Goal: Task Accomplishment & Management: Manage account settings

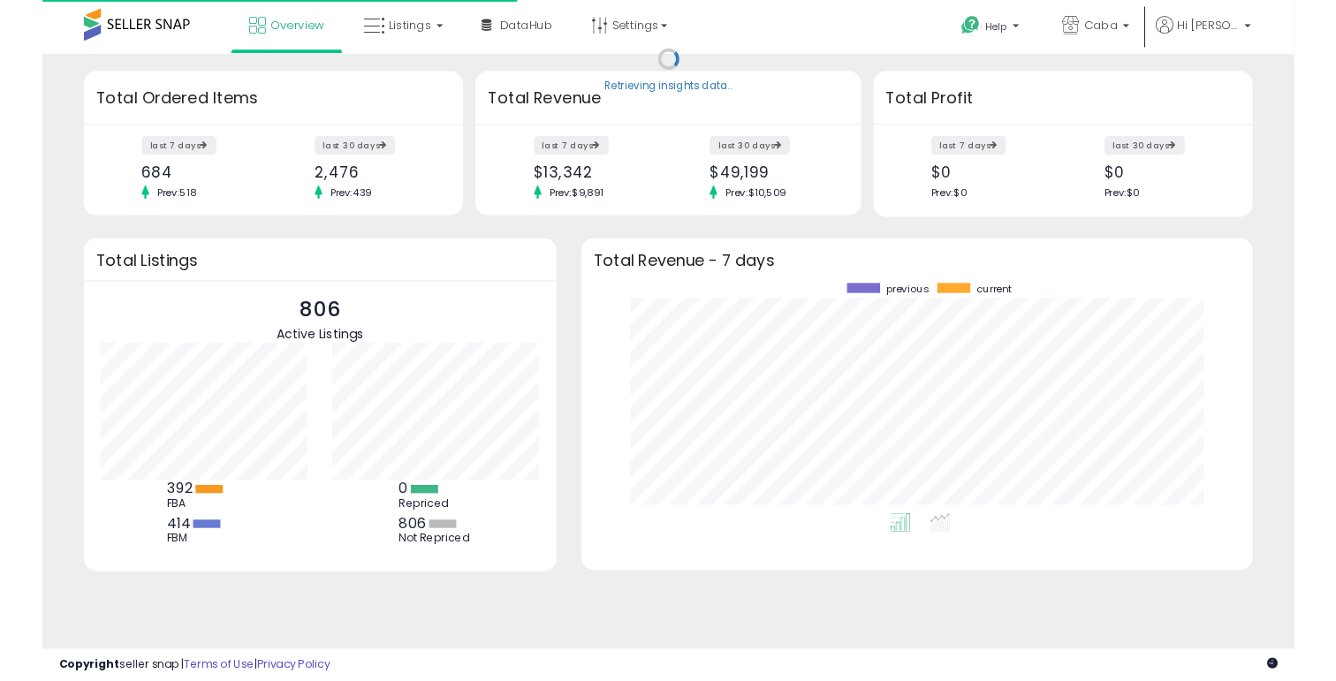
scroll to position [246, 681]
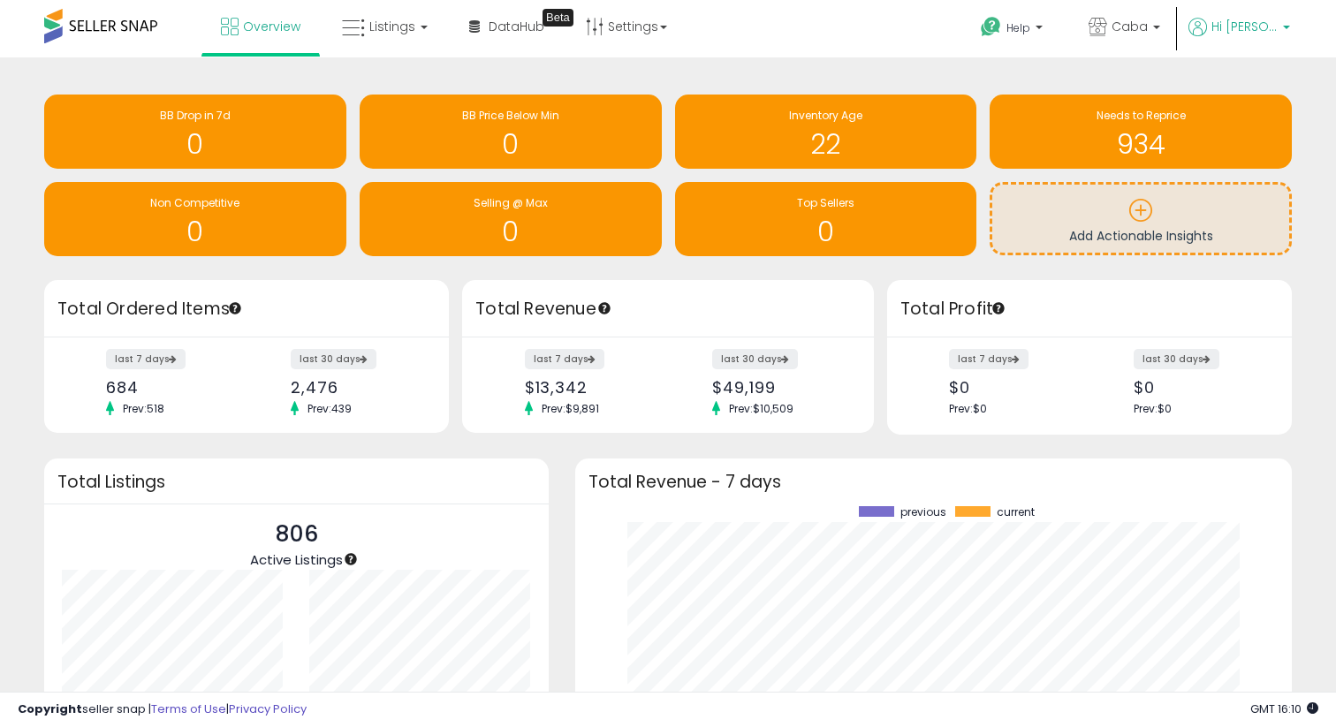
click at [1258, 35] on p "Hi [PERSON_NAME]" at bounding box center [1239, 29] width 102 height 22
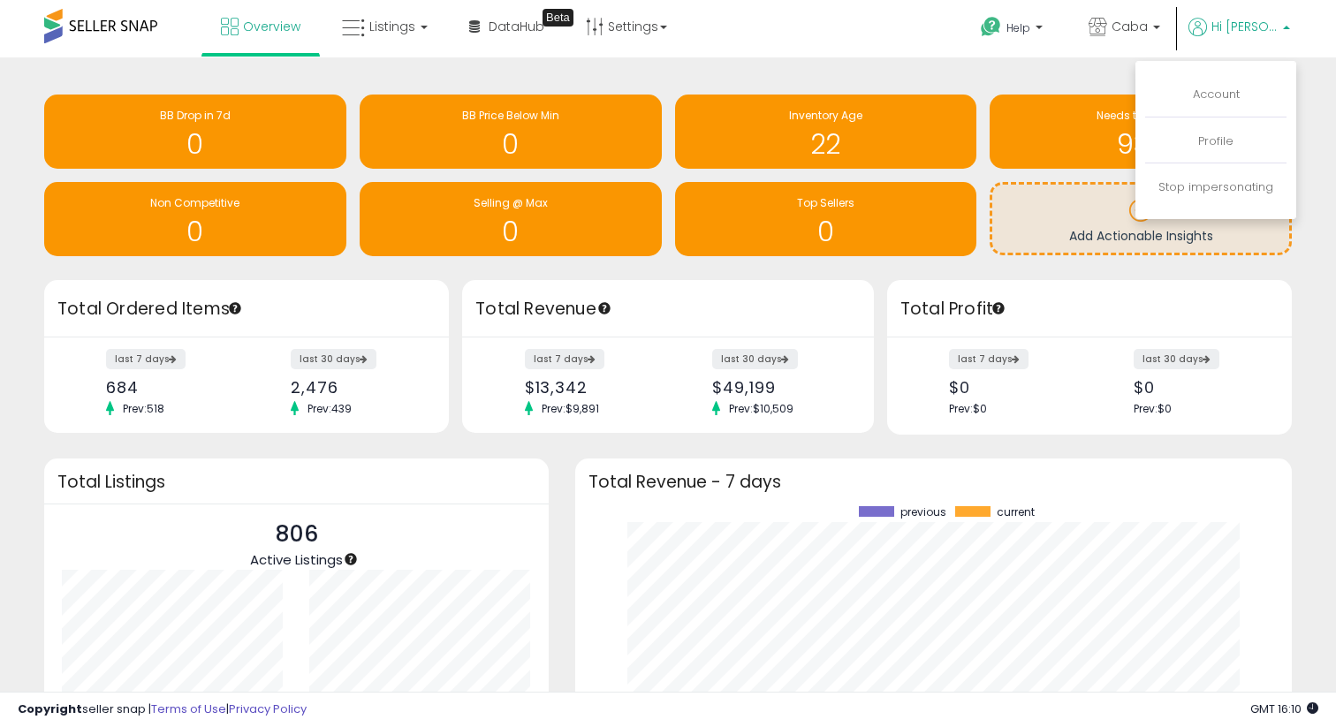
click at [1258, 35] on p "Hi [PERSON_NAME]" at bounding box center [1239, 29] width 102 height 22
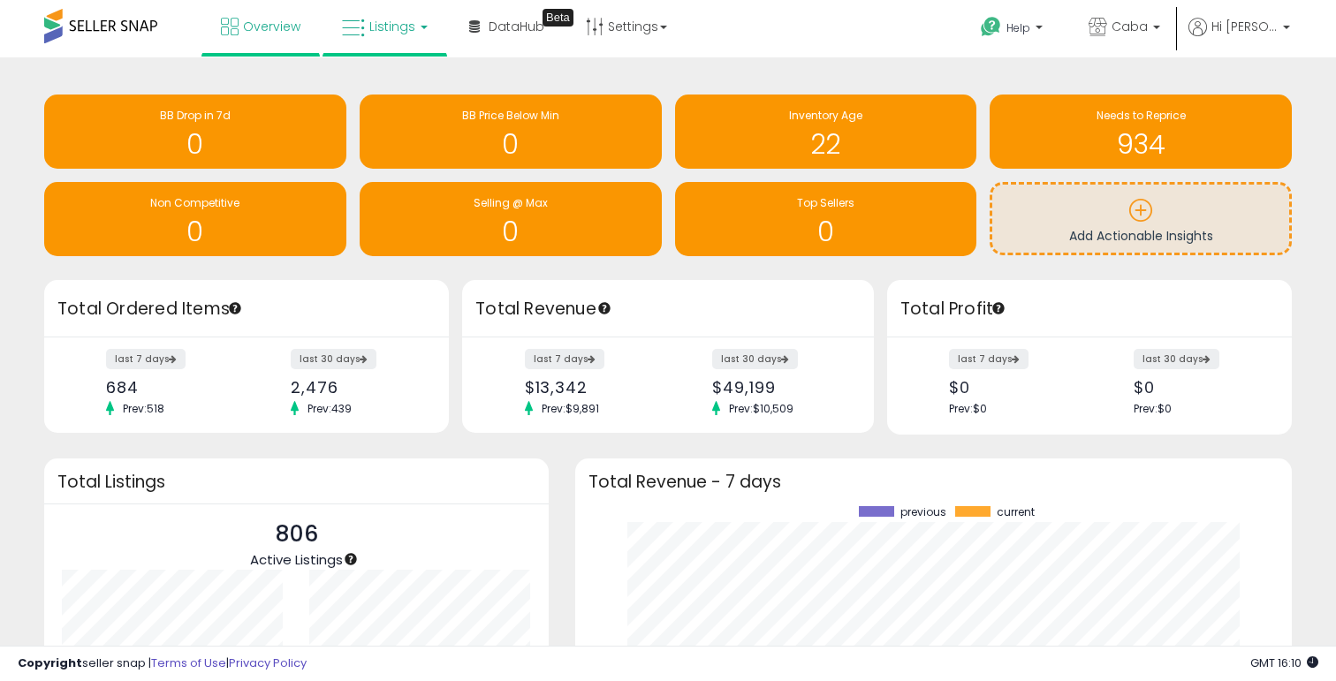
click at [362, 38] on icon at bounding box center [353, 28] width 23 height 23
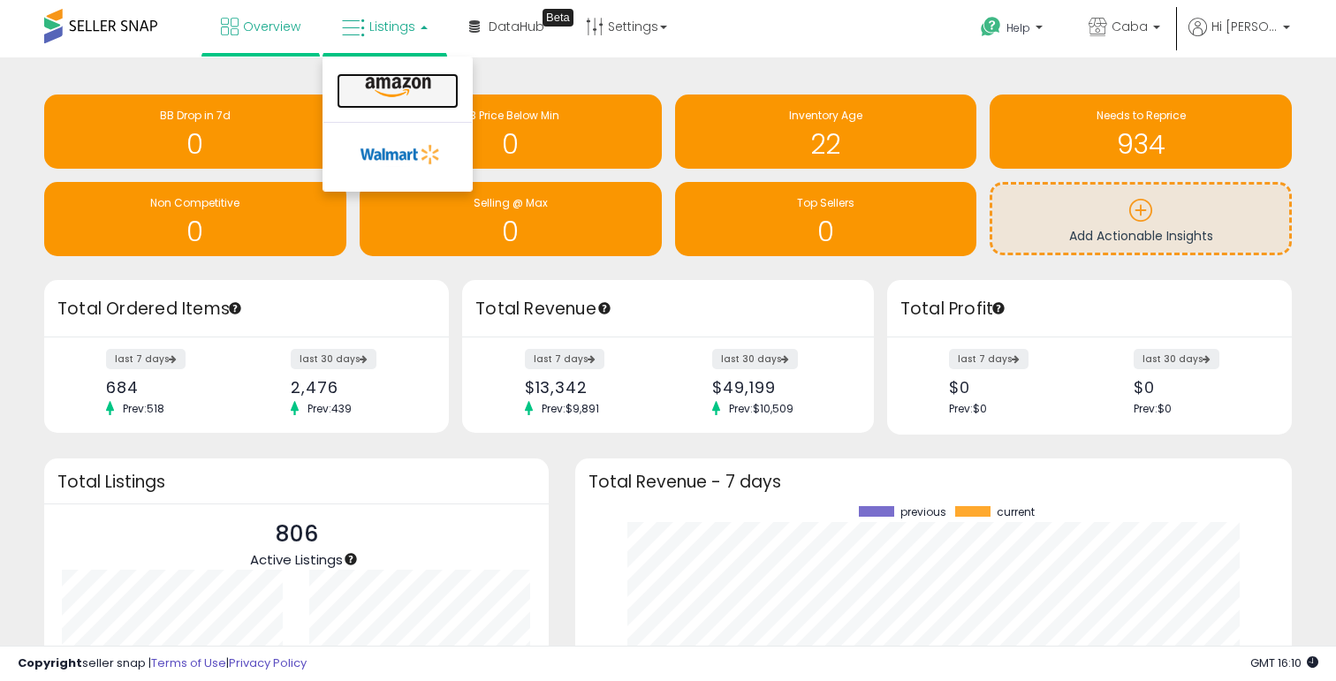
click at [371, 87] on icon at bounding box center [398, 87] width 77 height 23
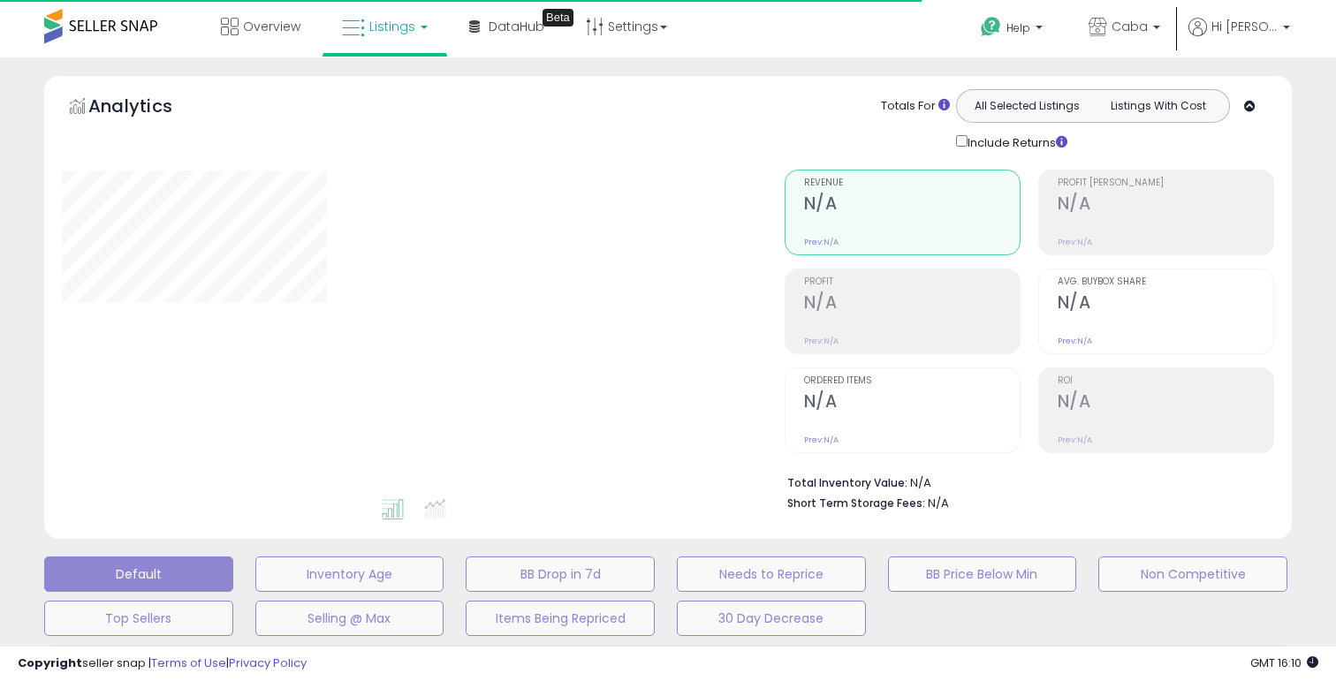
click at [382, 40] on link "Listings" at bounding box center [385, 26] width 112 height 53
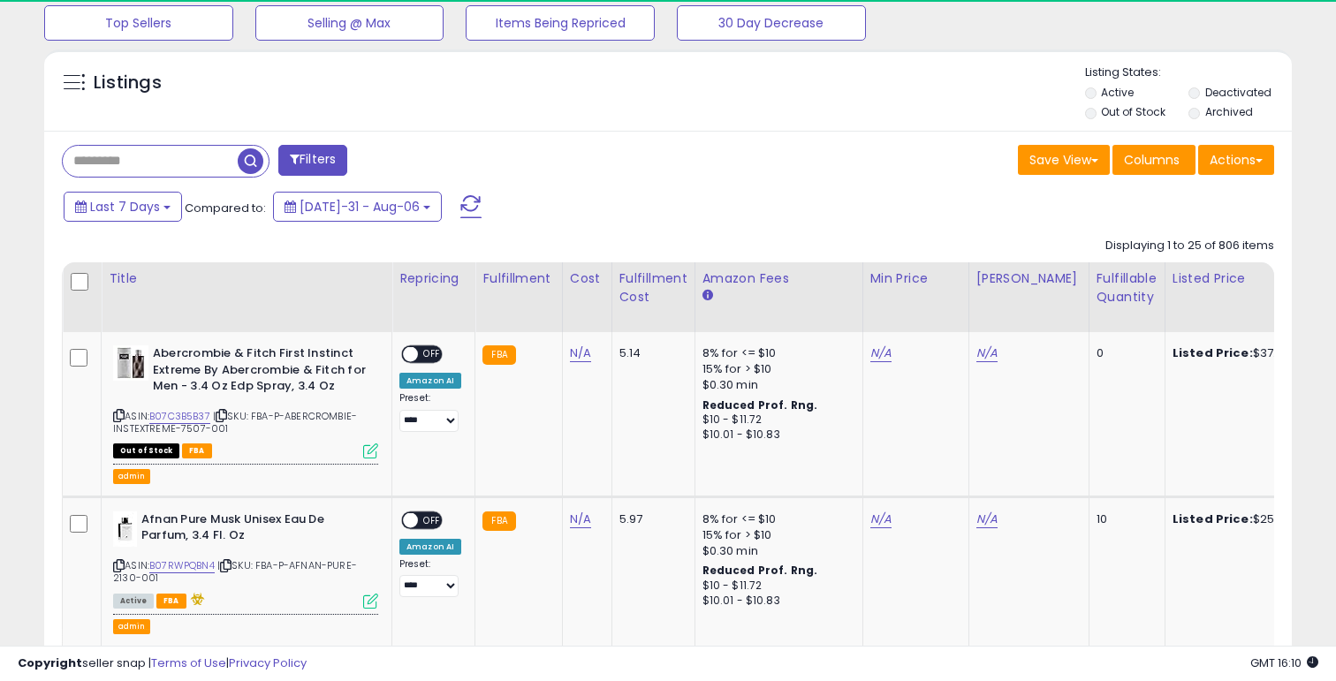
scroll to position [362, 722]
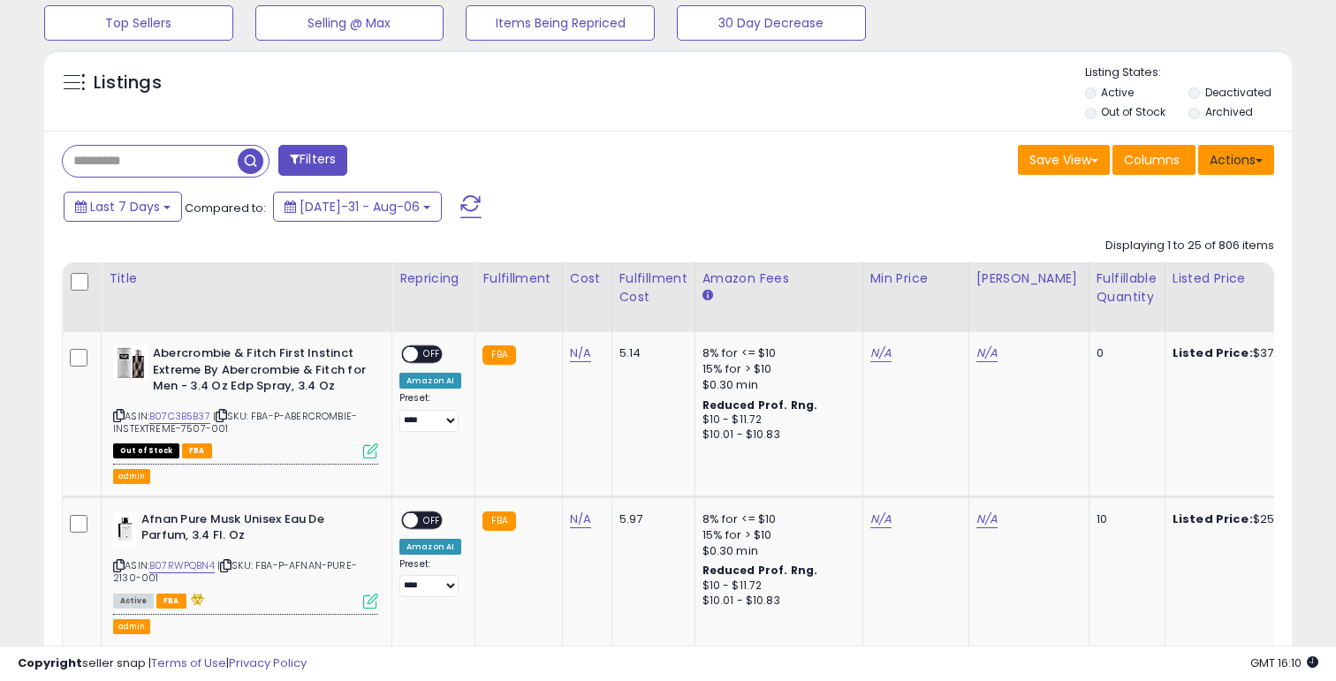
click at [1237, 170] on button "Actions" at bounding box center [1236, 160] width 76 height 30
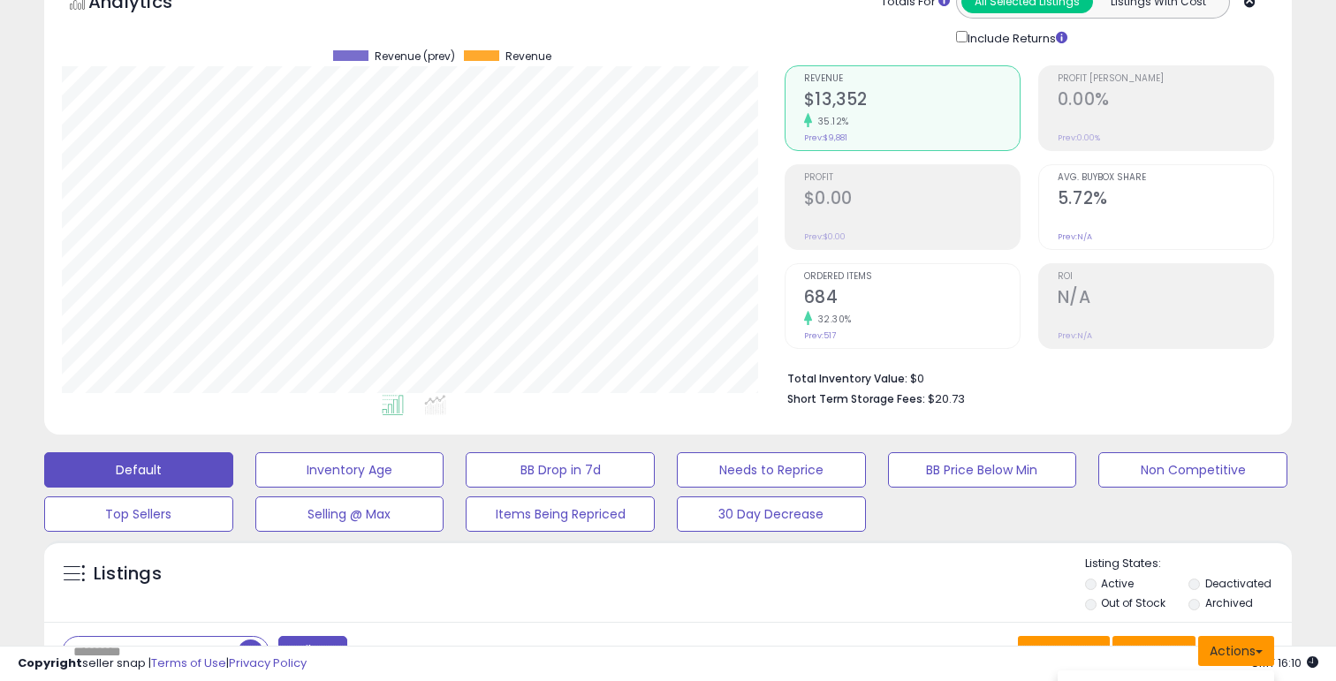
scroll to position [0, 0]
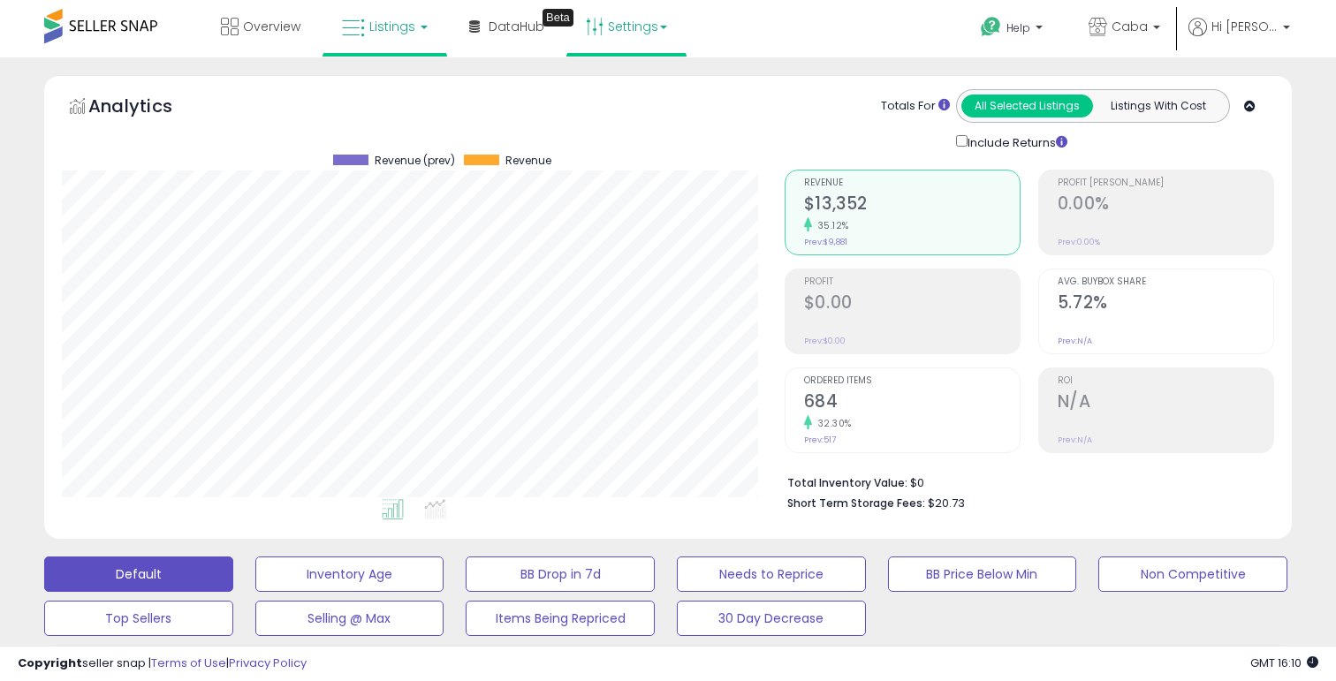
click at [630, 34] on link "Settings" at bounding box center [626, 26] width 108 height 53
click at [622, 97] on link "Store settings" at bounding box center [628, 89] width 79 height 17
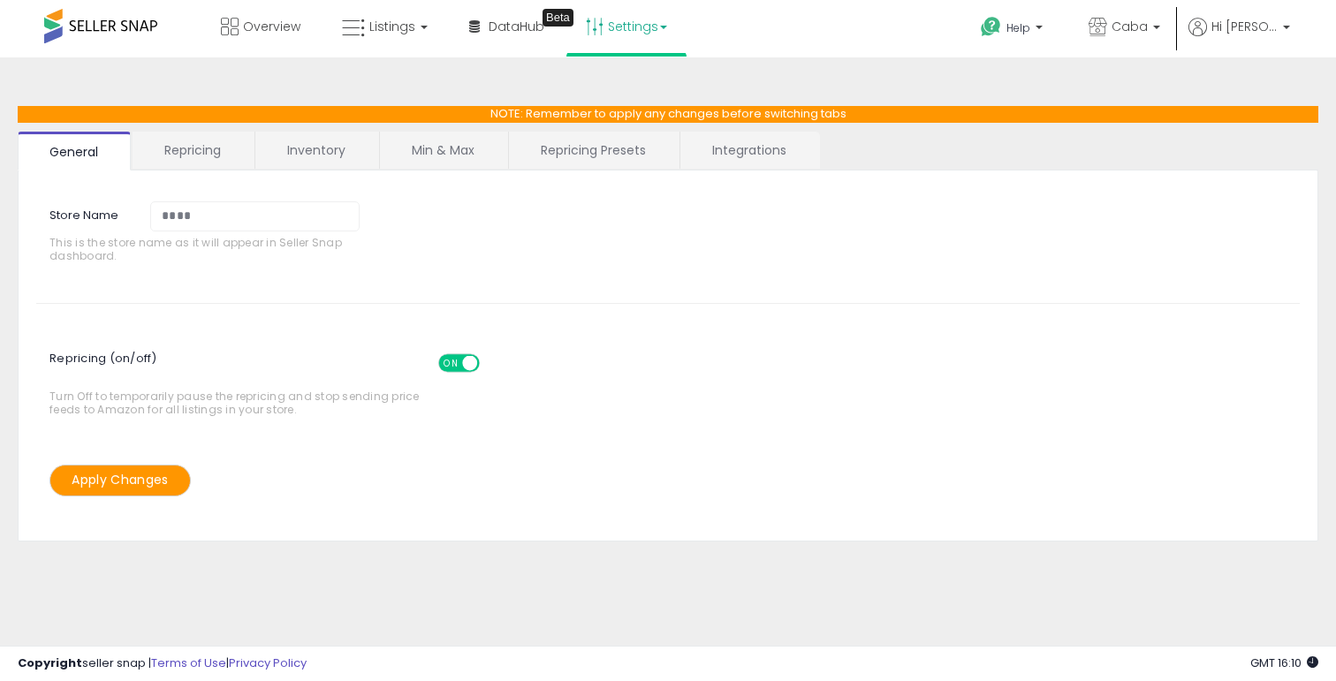
click at [423, 142] on link "Min & Max" at bounding box center [443, 150] width 126 height 37
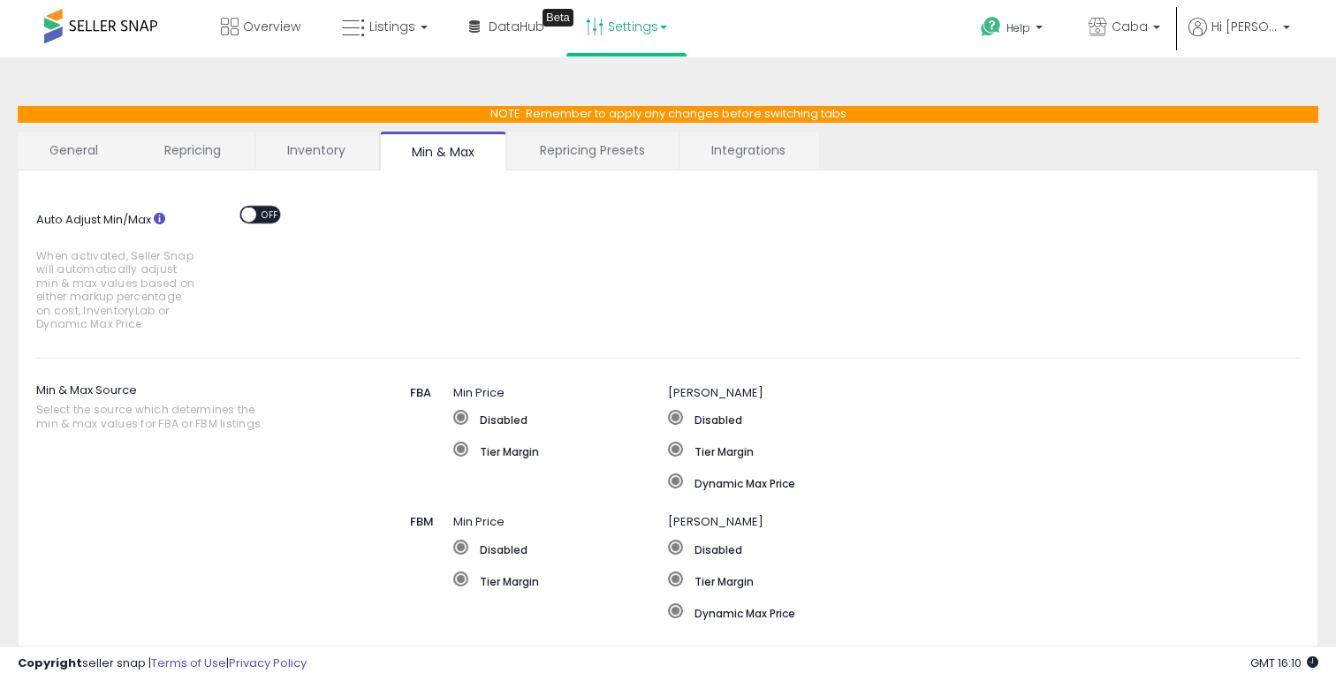
click at [255, 215] on span at bounding box center [249, 214] width 15 height 15
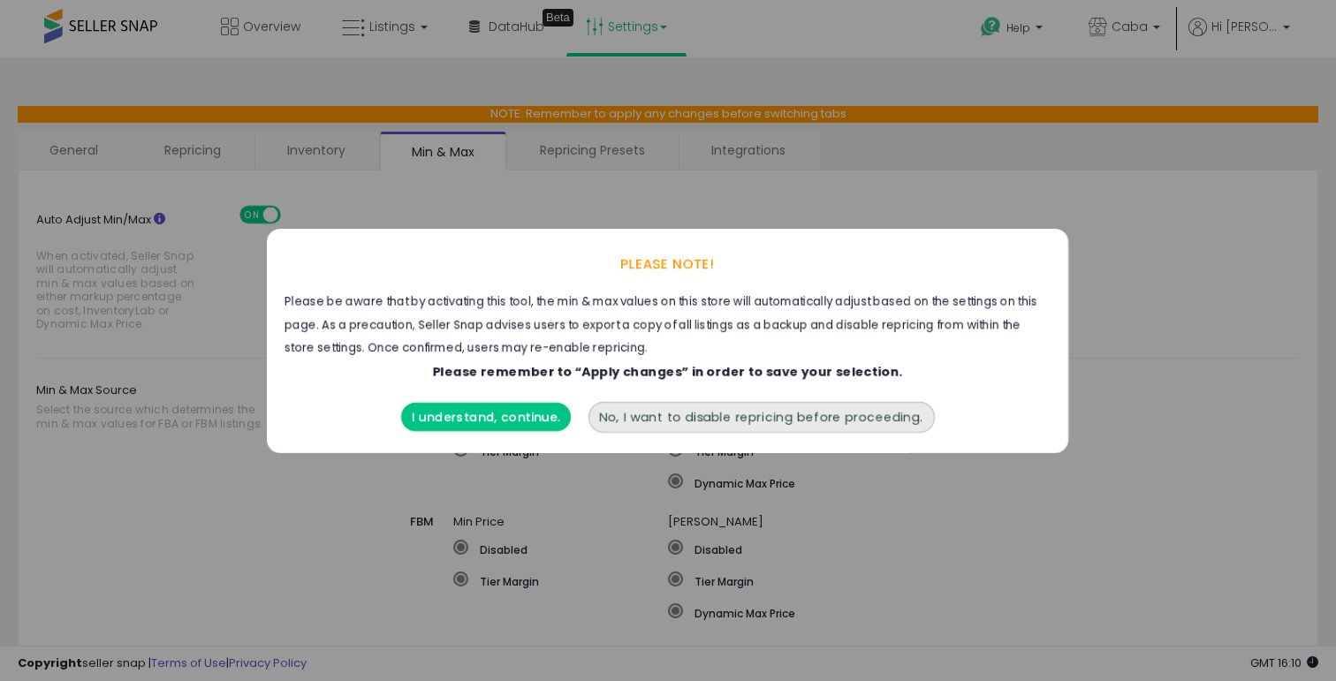
click at [457, 420] on button "I understand, continue." at bounding box center [486, 417] width 170 height 28
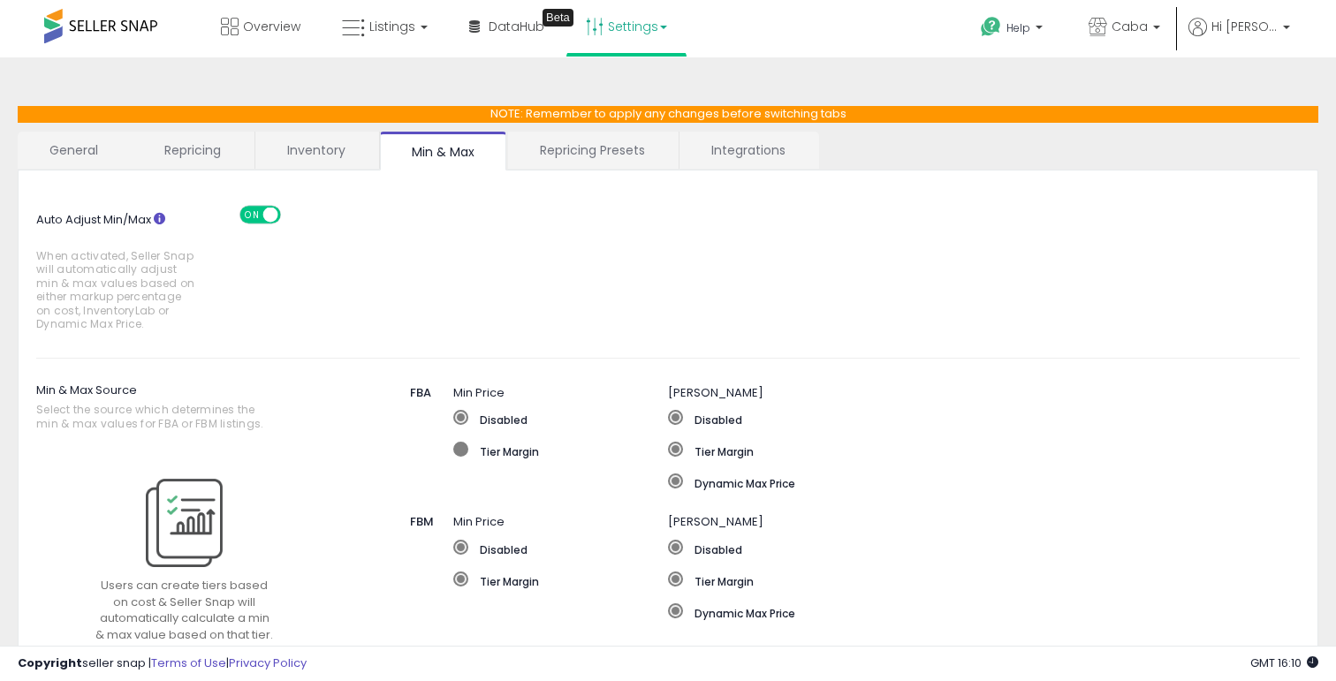
click at [503, 447] on label "Tier Margin" at bounding box center [560, 451] width 215 height 18
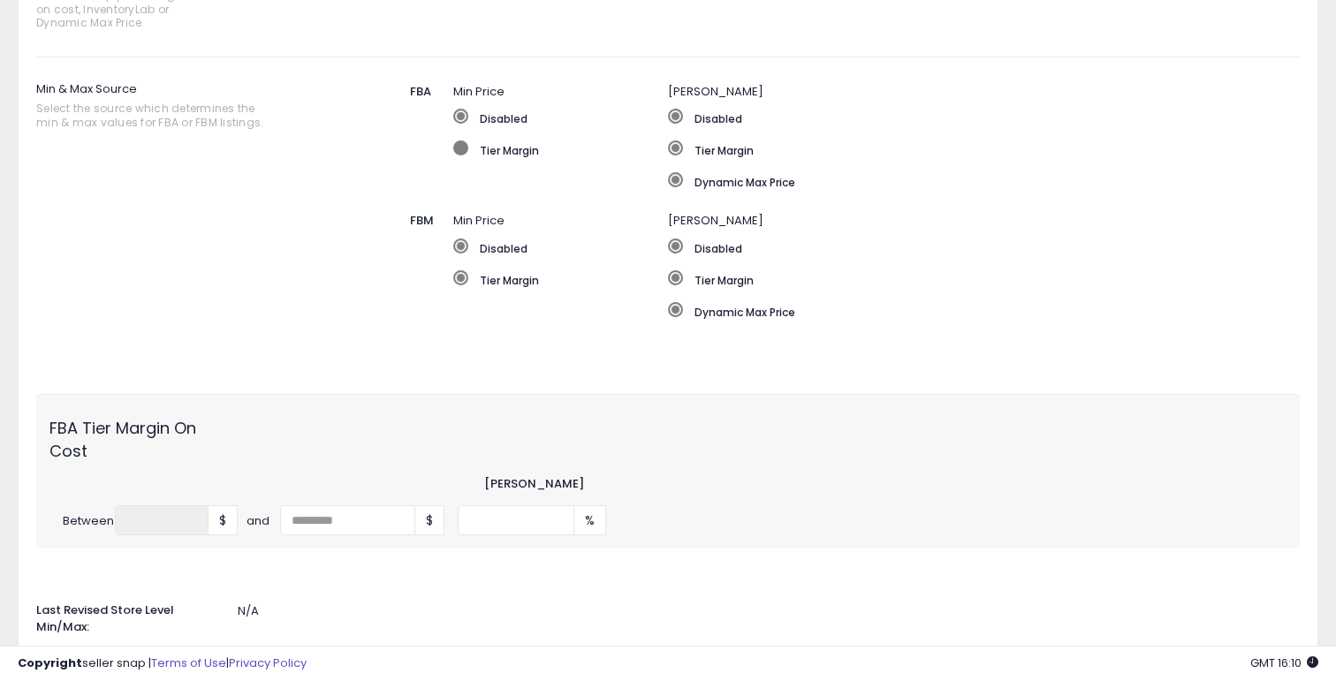
scroll to position [306, 0]
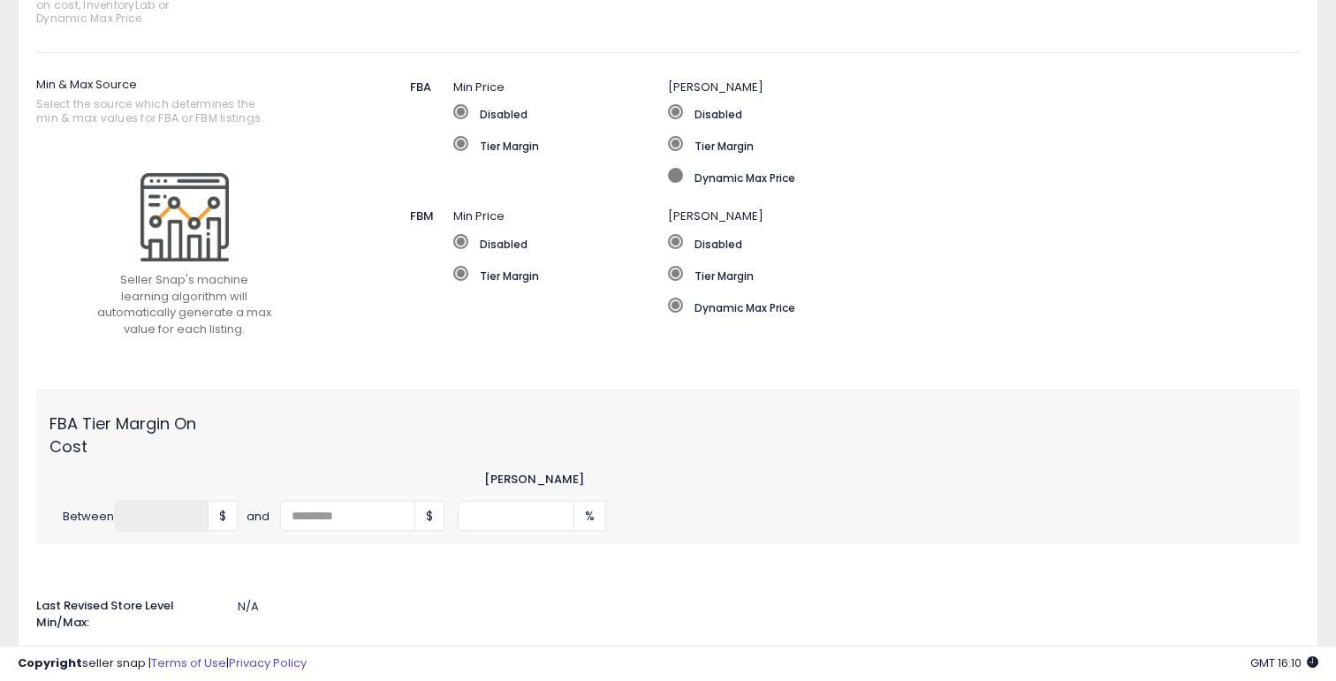
click at [723, 172] on label "Dynamic Max Price" at bounding box center [936, 177] width 537 height 18
click at [803, 177] on label "Dynamic Max Price" at bounding box center [936, 177] width 537 height 18
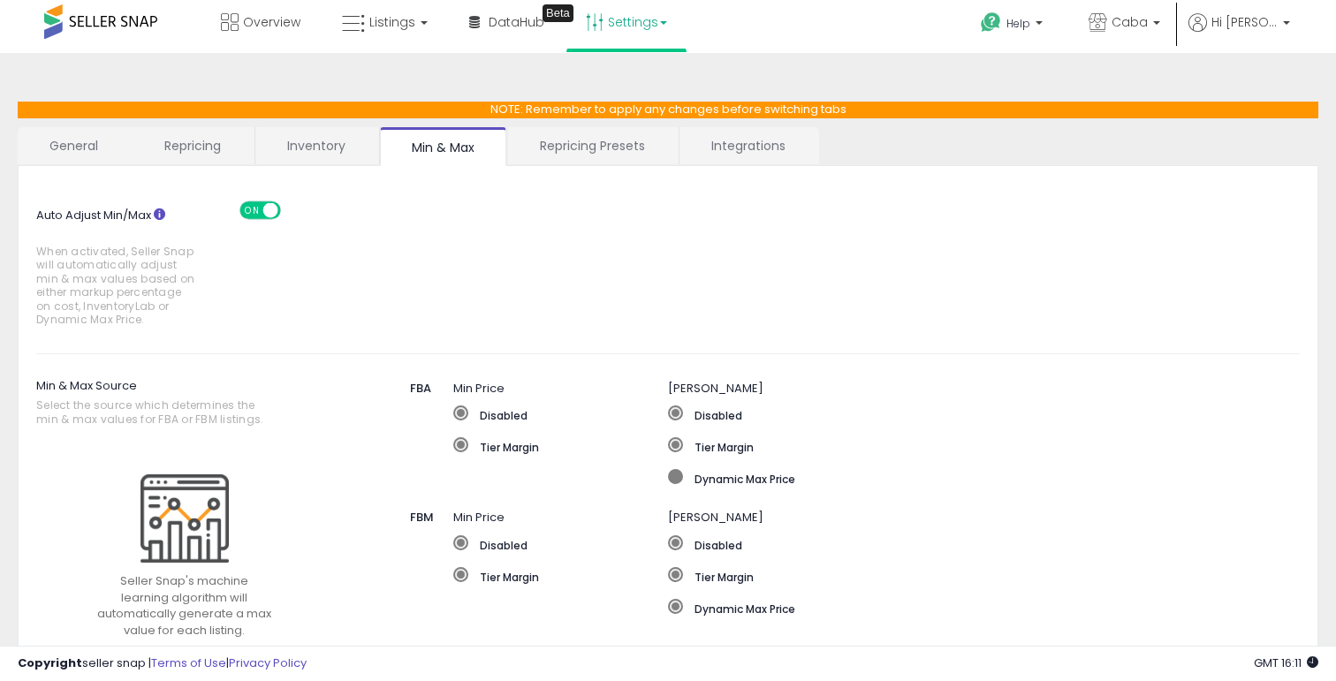
scroll to position [0, 0]
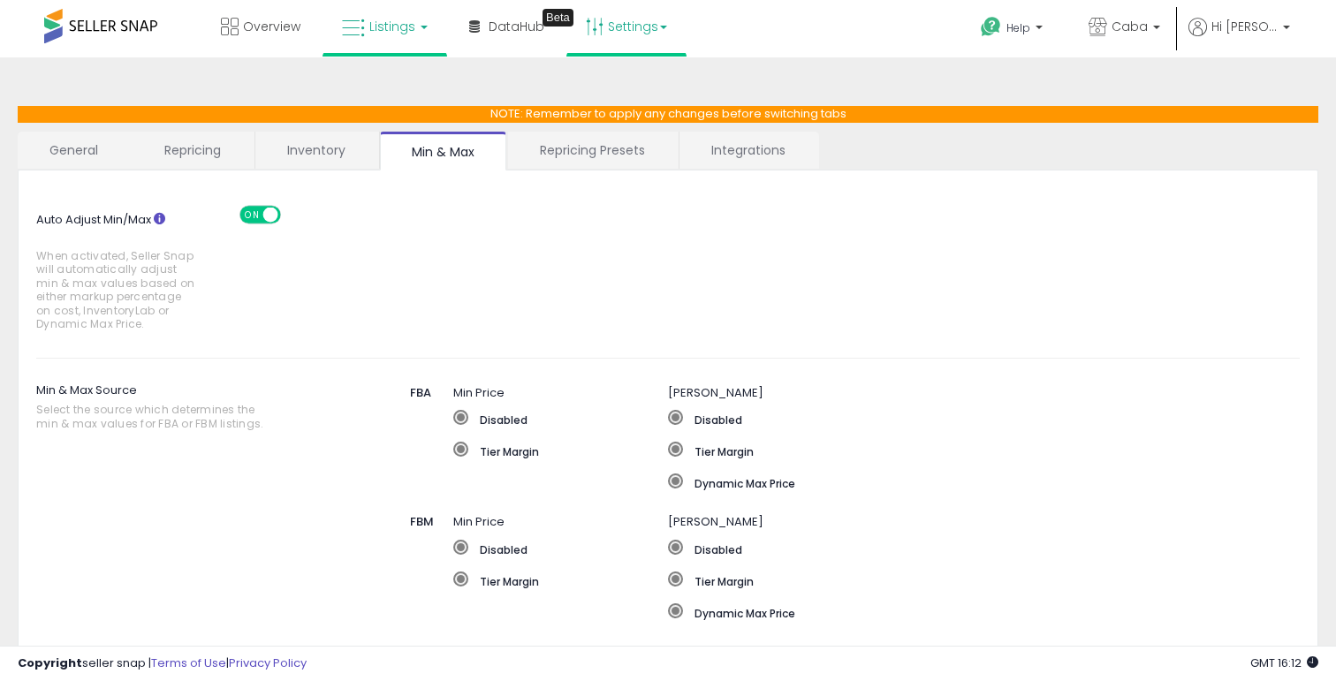
click at [379, 31] on span "Listings" at bounding box center [392, 27] width 46 height 18
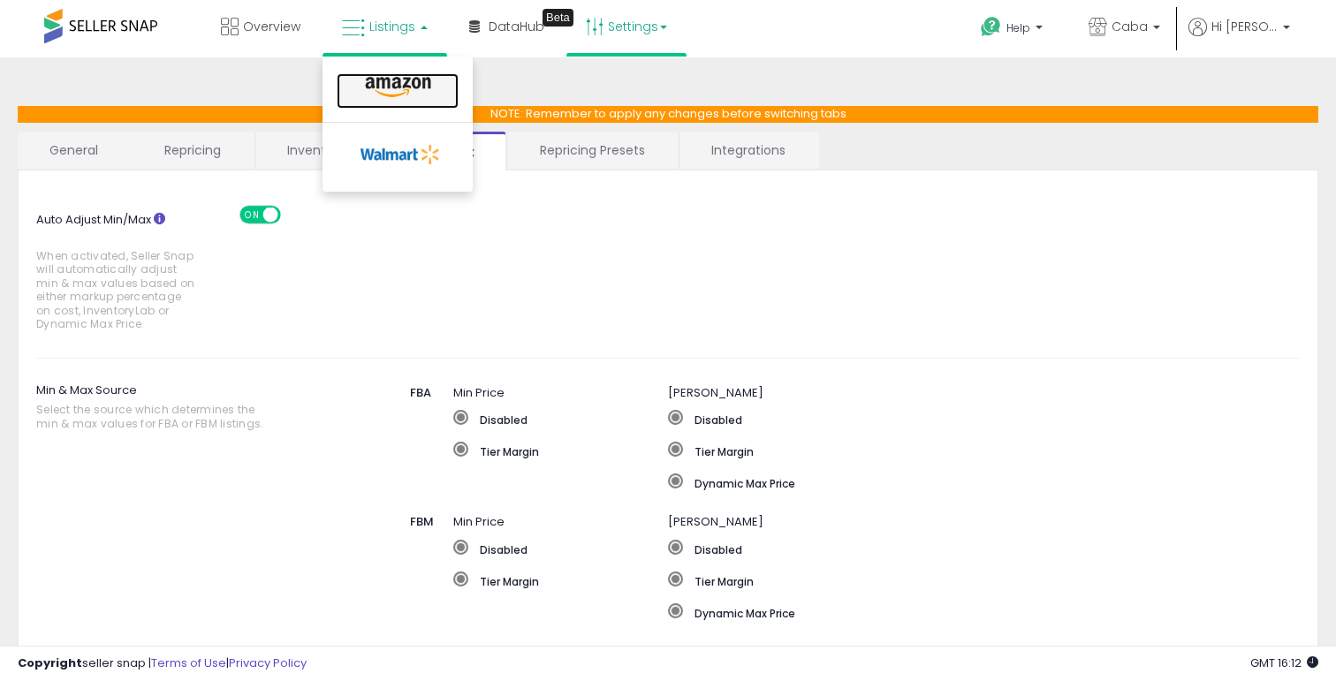
click at [394, 80] on icon at bounding box center [398, 87] width 77 height 23
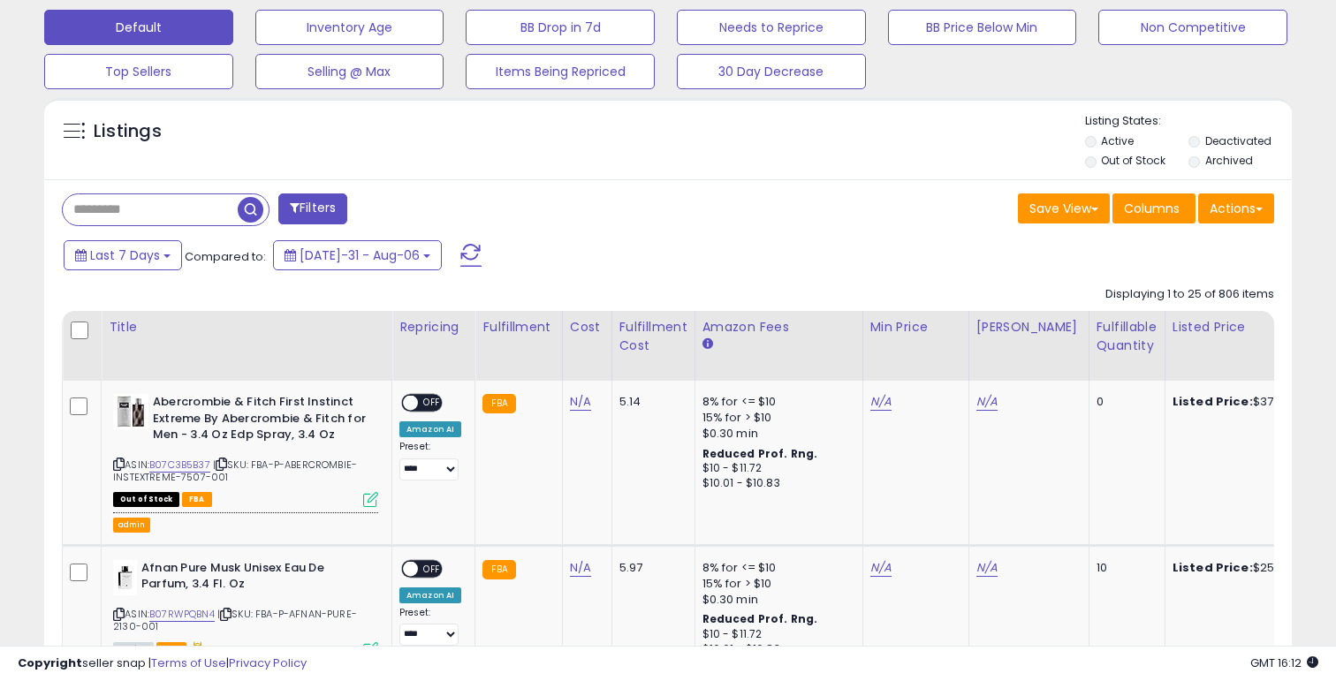
scroll to position [551, 0]
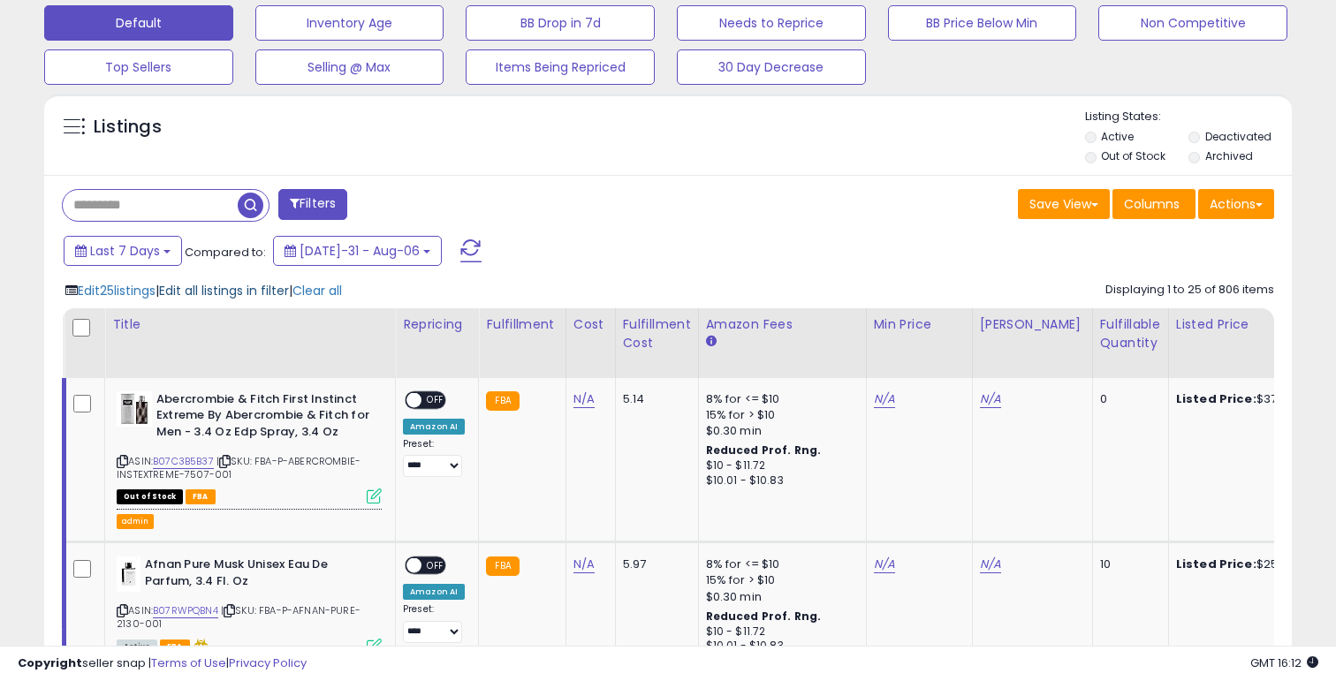
click at [208, 297] on span "Edit all listings in filter" at bounding box center [224, 291] width 130 height 18
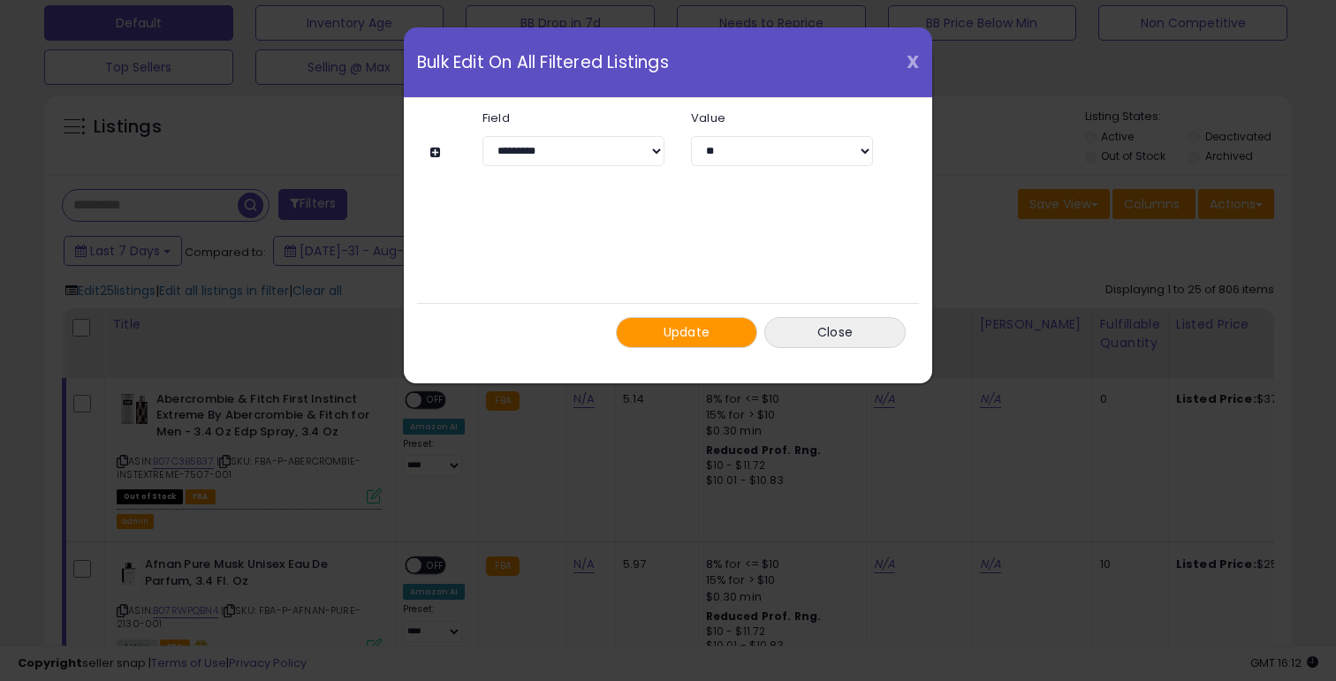
click at [909, 63] on span "X" at bounding box center [912, 61] width 12 height 25
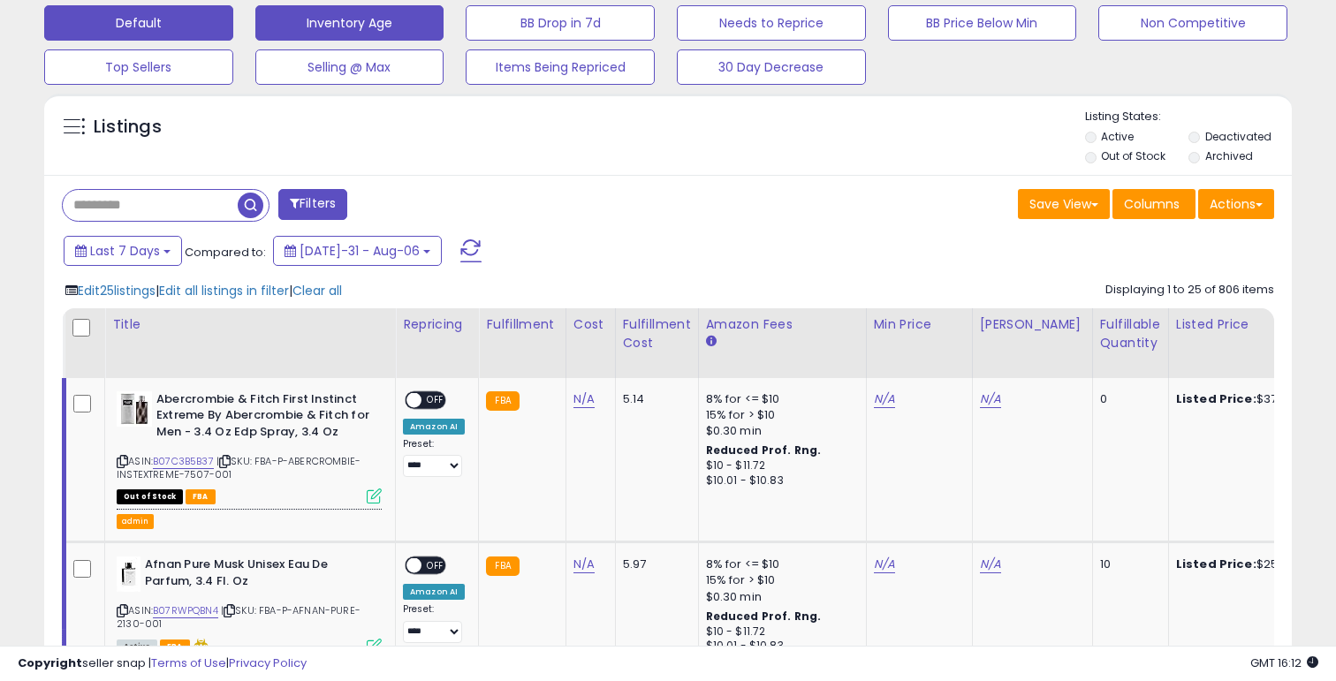
scroll to position [0, 0]
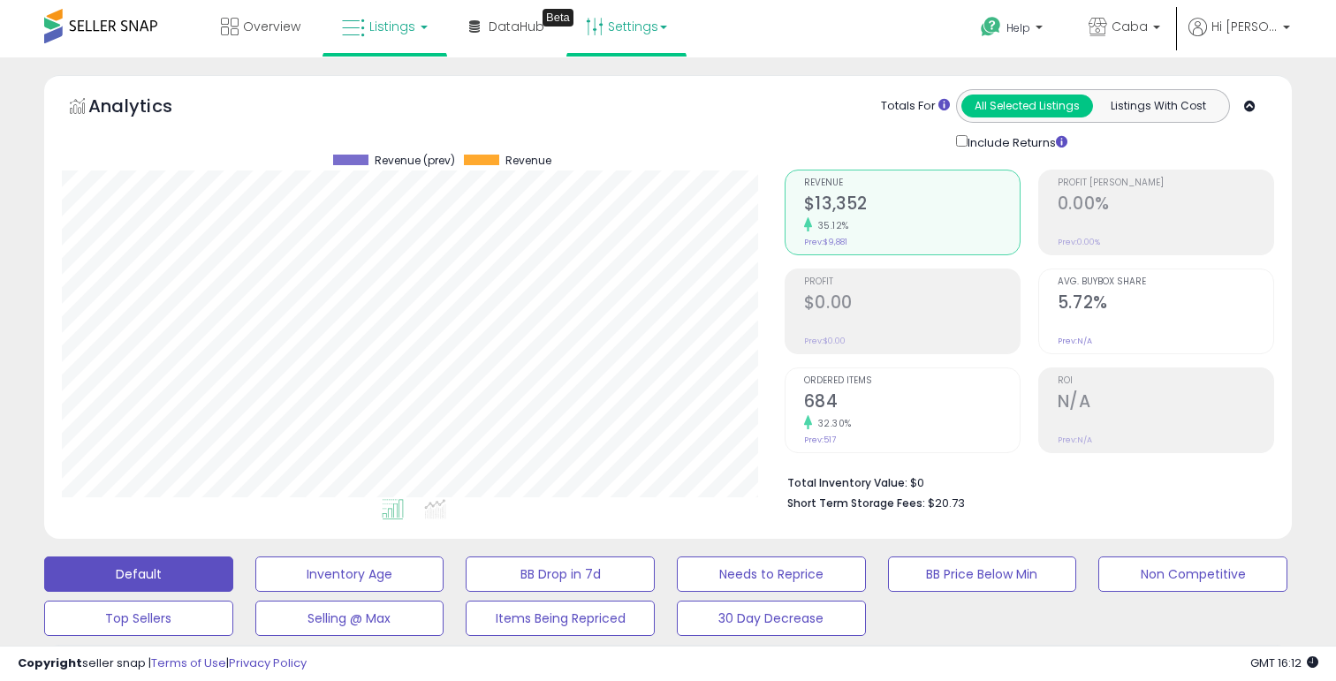
click at [616, 27] on link "Settings" at bounding box center [626, 26] width 108 height 53
click at [614, 91] on link "Store settings" at bounding box center [628, 89] width 79 height 17
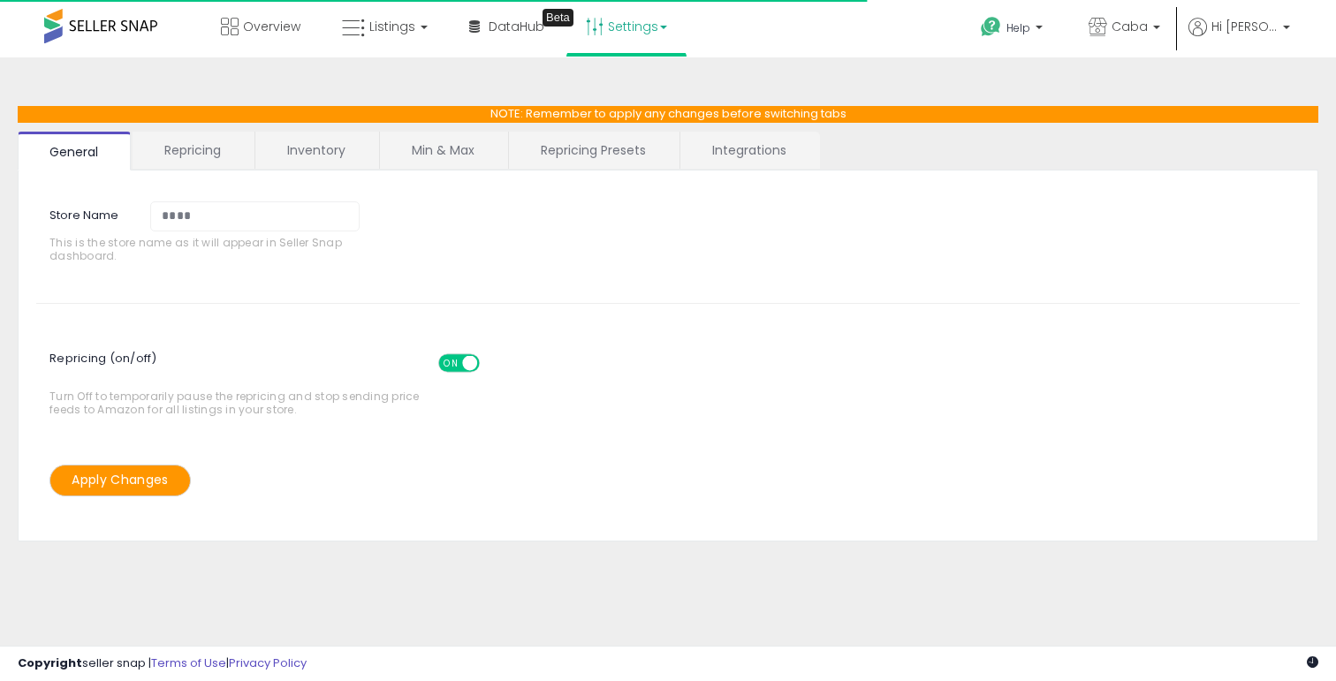
click at [469, 137] on link "Min & Max" at bounding box center [443, 150] width 126 height 37
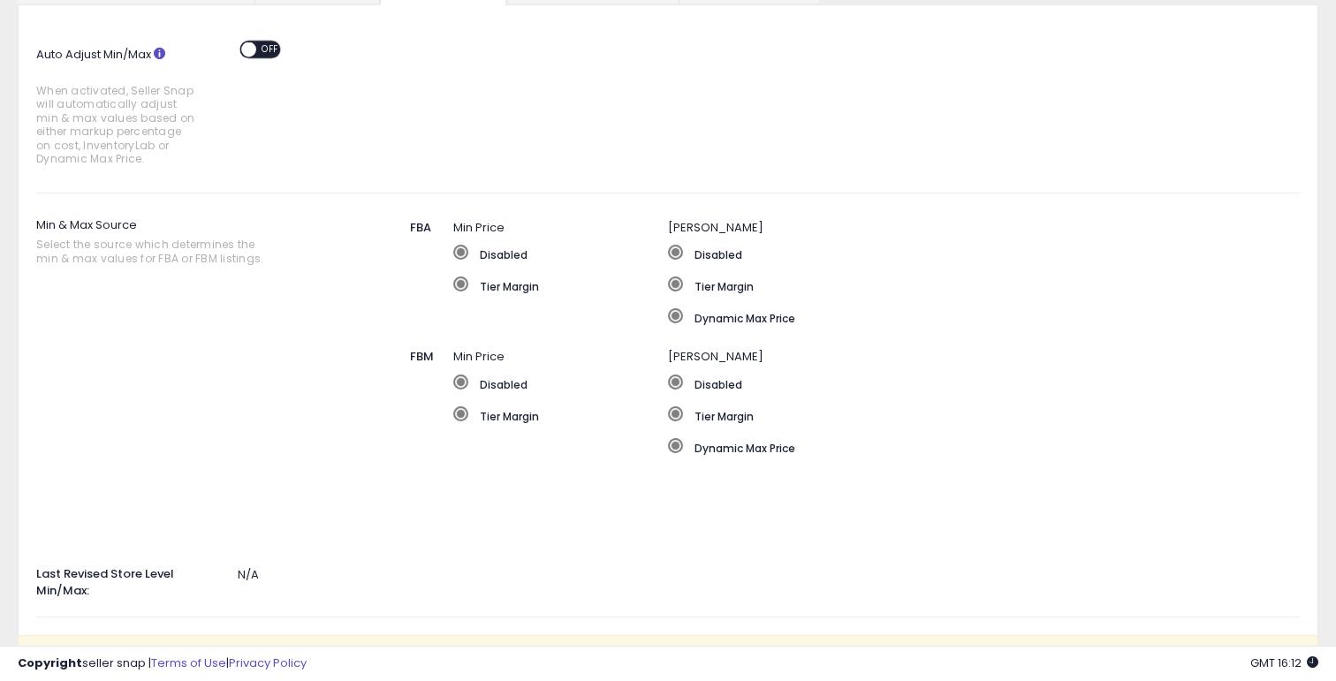
scroll to position [147, 0]
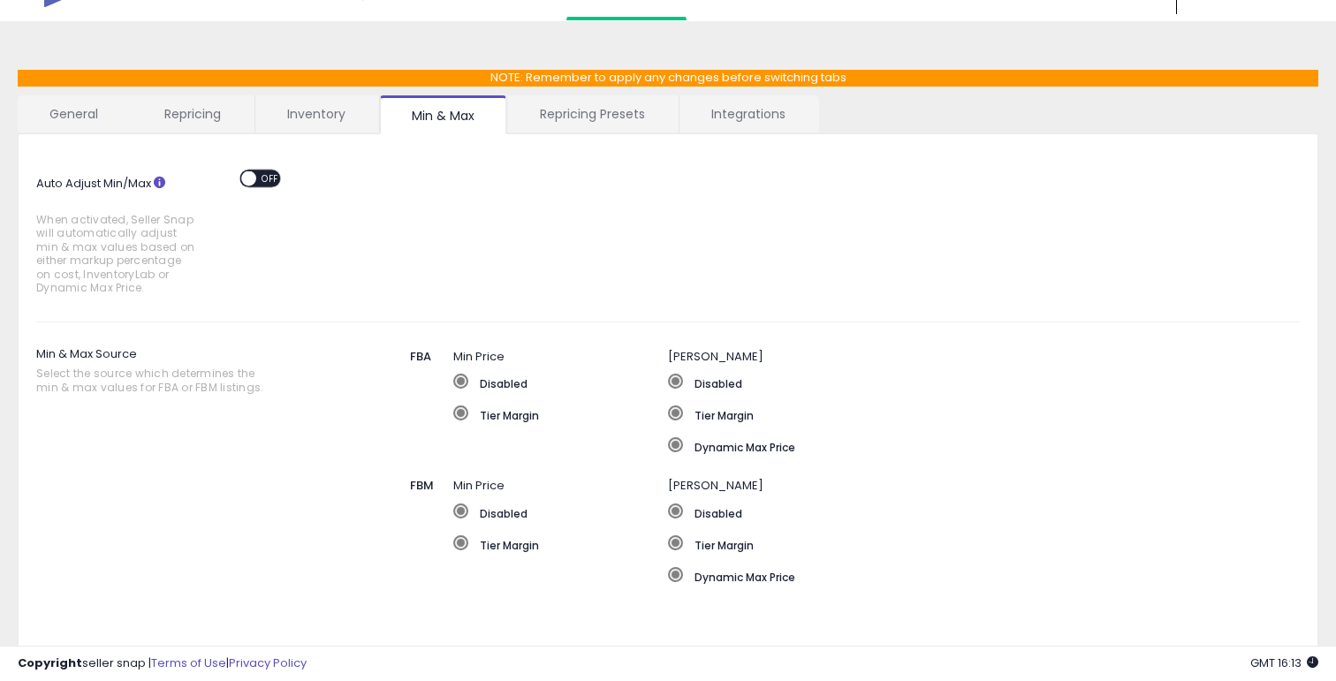
click at [276, 170] on div "ON OFF" at bounding box center [267, 181] width 59 height 22
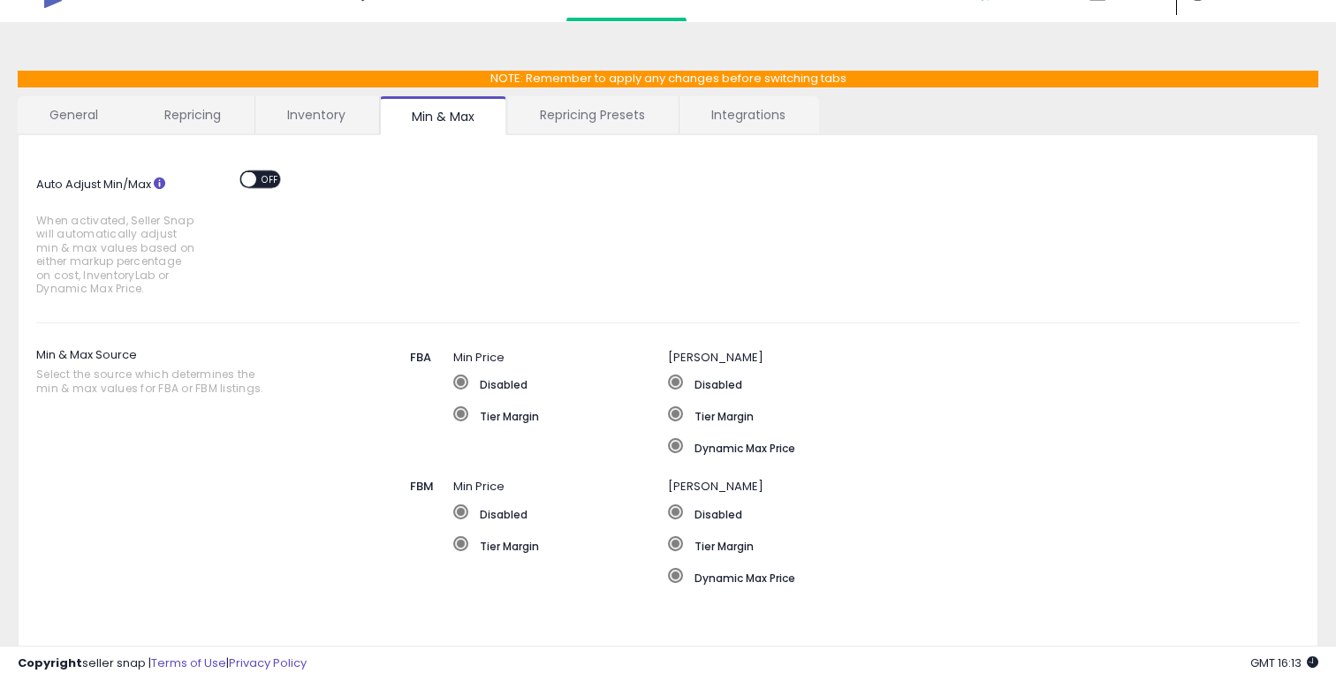
click at [269, 174] on span "OFF" at bounding box center [270, 178] width 28 height 15
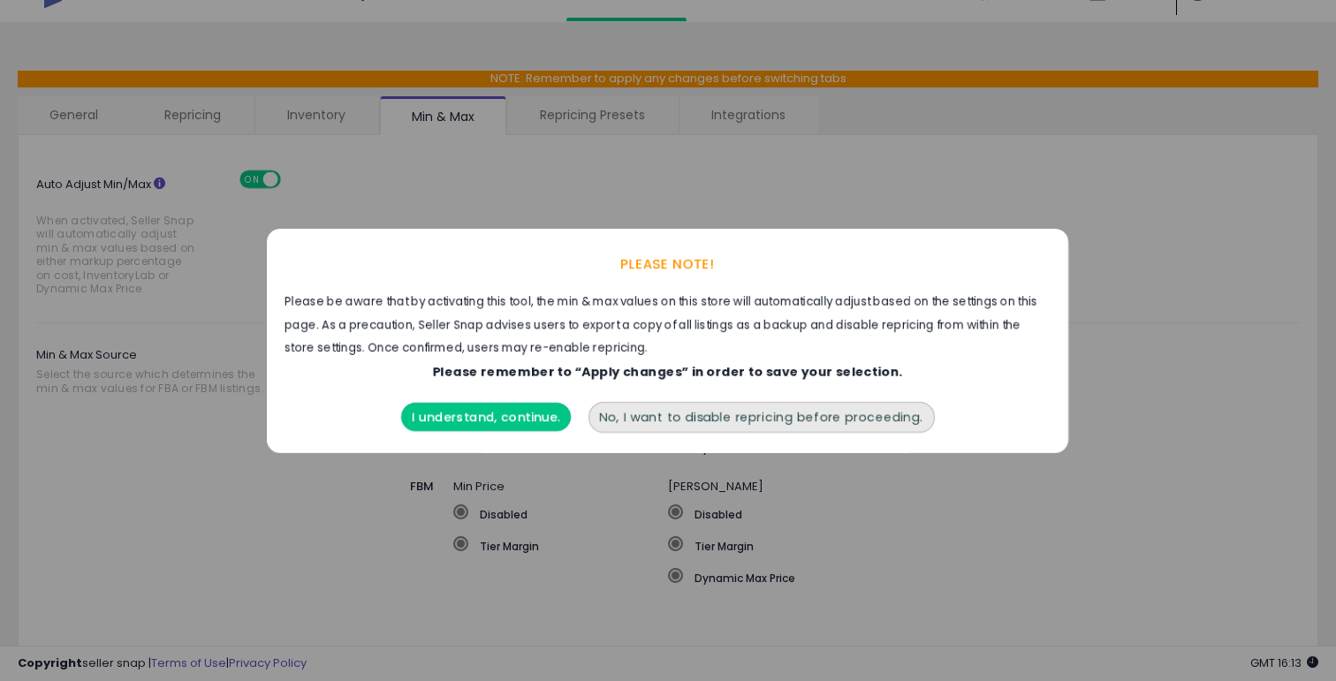
click at [472, 408] on button "I understand, continue." at bounding box center [486, 417] width 170 height 28
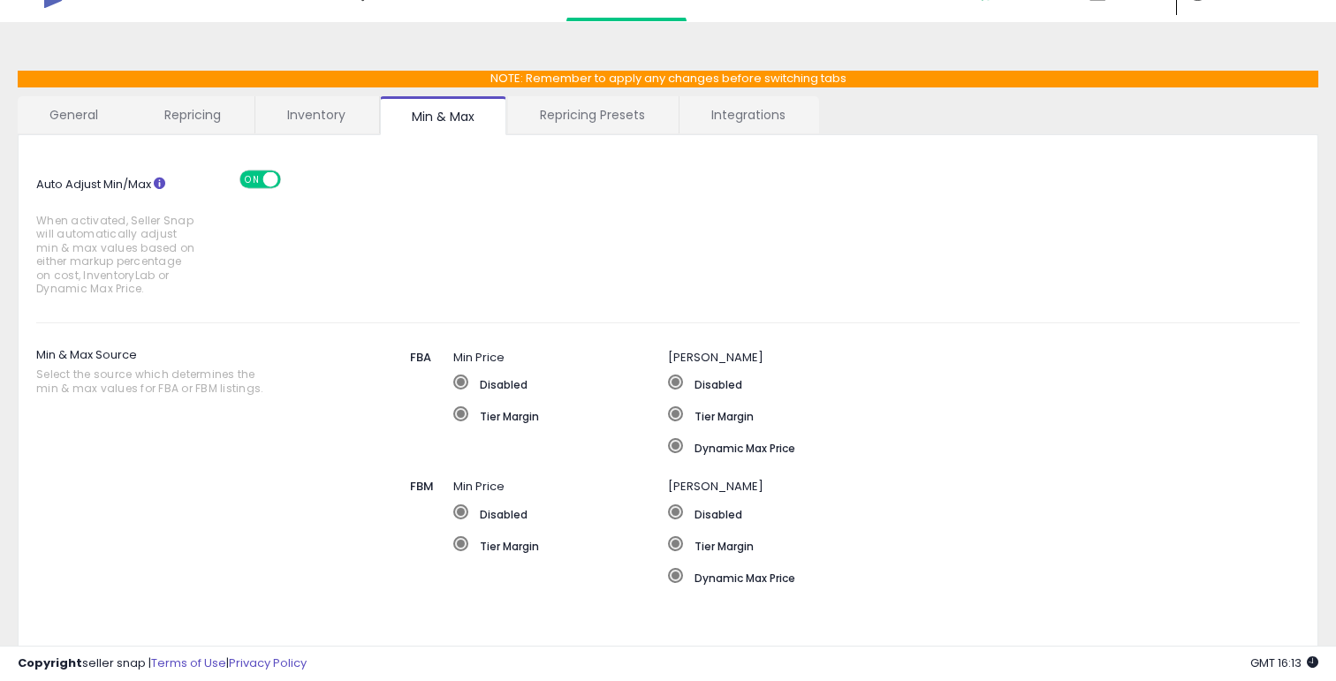
click at [472, 408] on label "Tier Margin" at bounding box center [560, 415] width 215 height 18
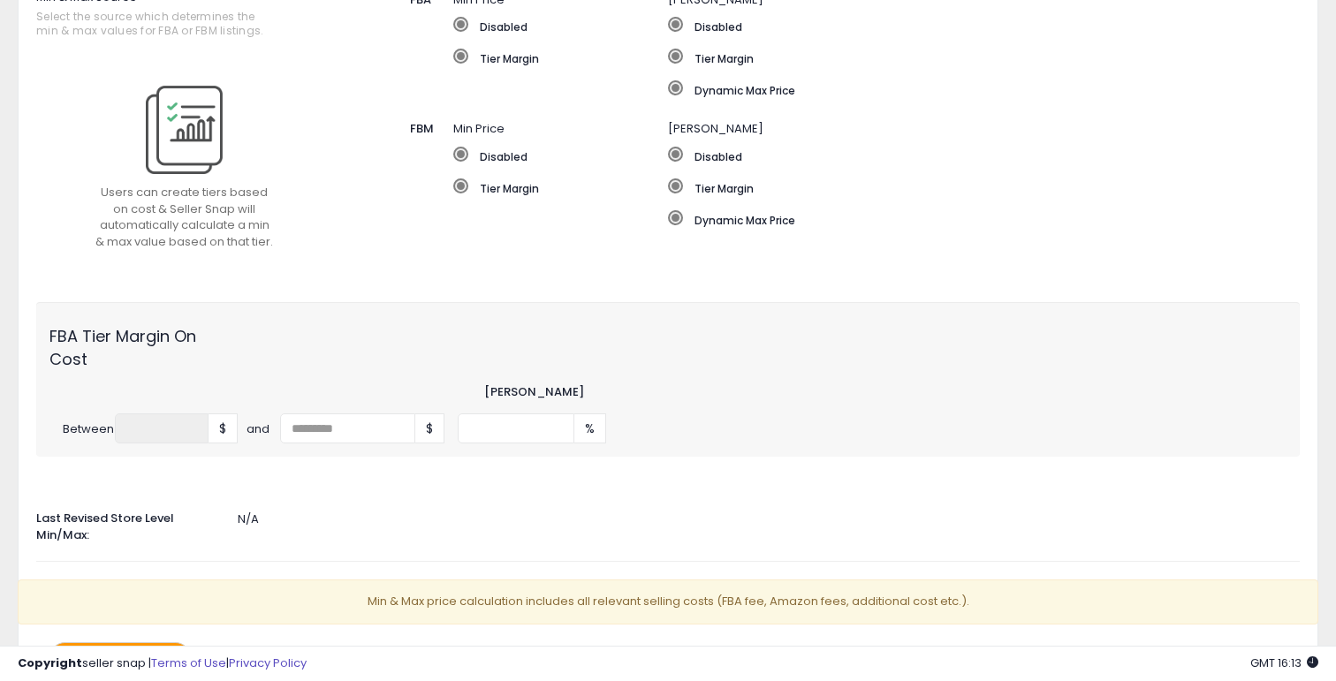
scroll to position [409, 0]
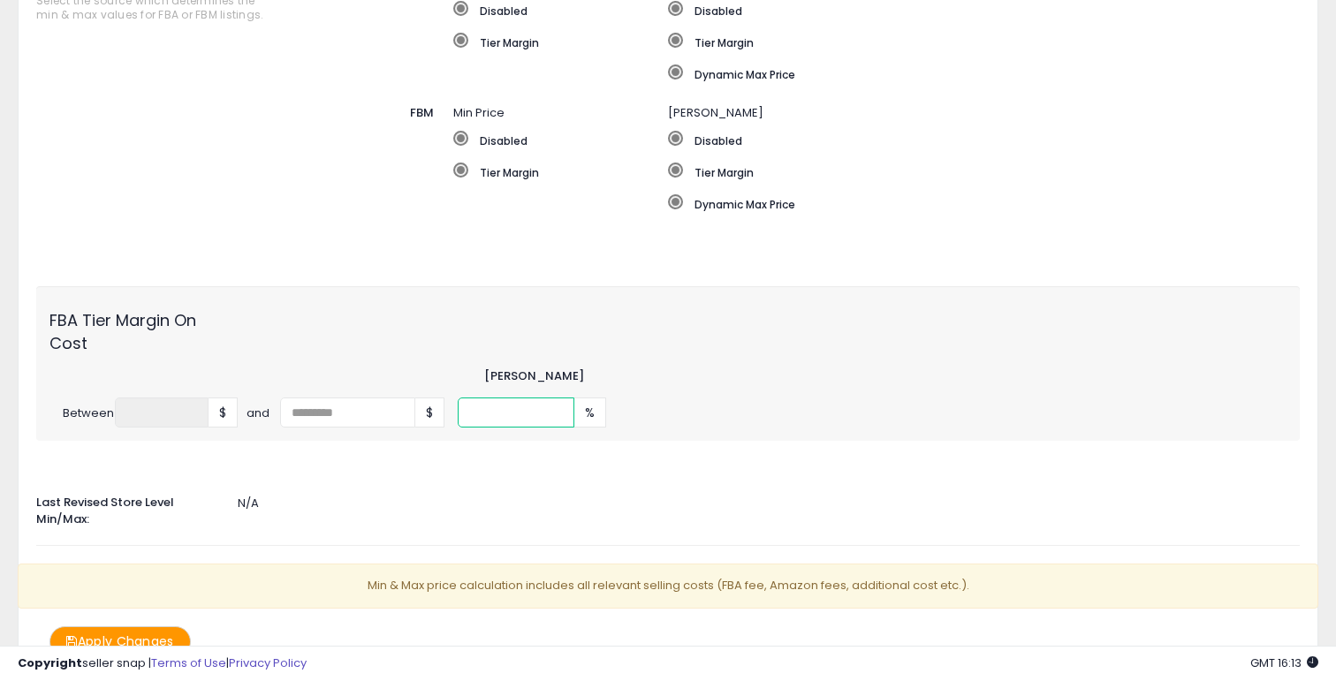
click at [499, 422] on input "number" at bounding box center [516, 412] width 117 height 30
click at [450, 248] on div "Min & Max Source Select the source which determines the min & max values for FB…" at bounding box center [668, 120] width 1290 height 307
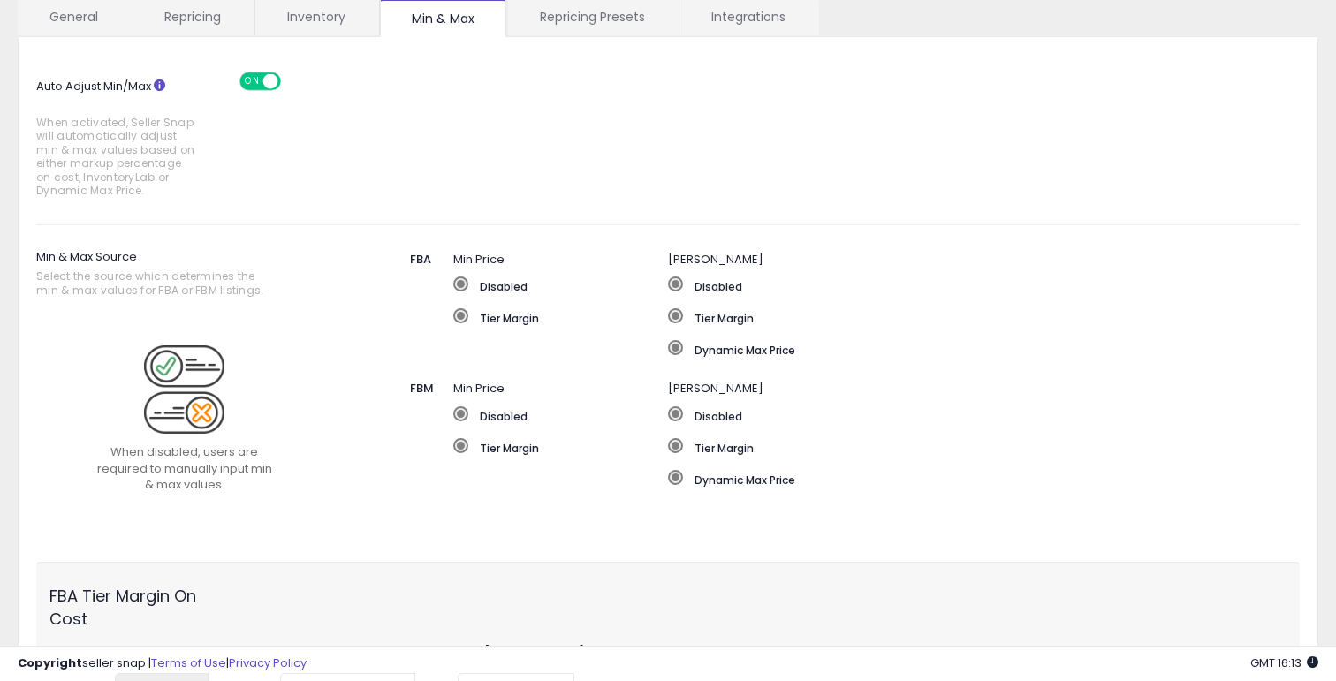
scroll to position [0, 0]
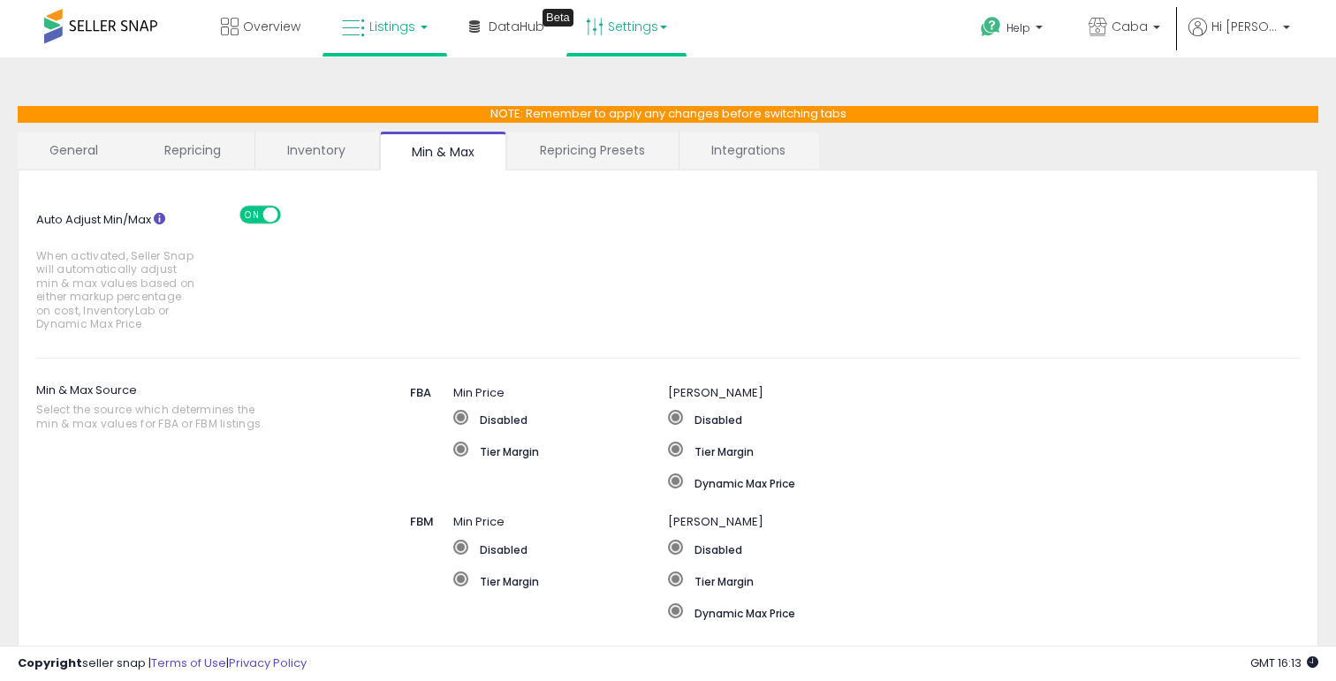
click at [383, 34] on span "Listings" at bounding box center [392, 27] width 46 height 18
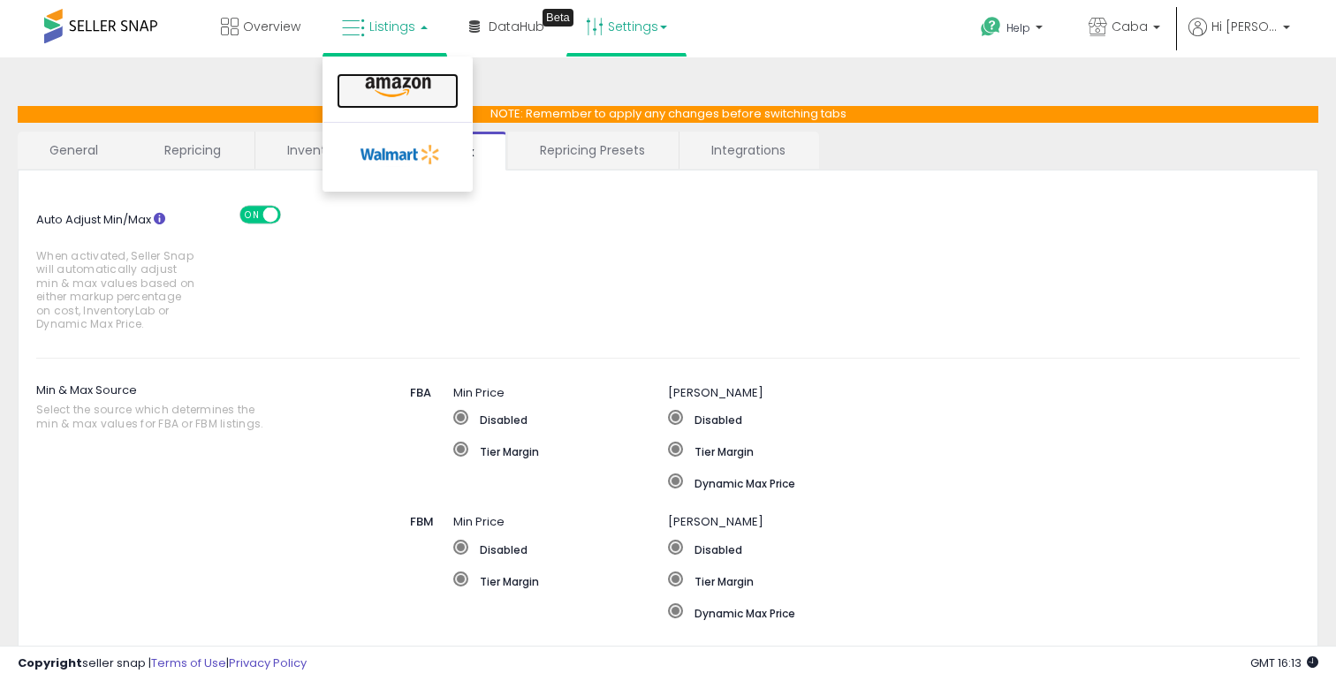
click at [390, 87] on icon at bounding box center [398, 87] width 77 height 23
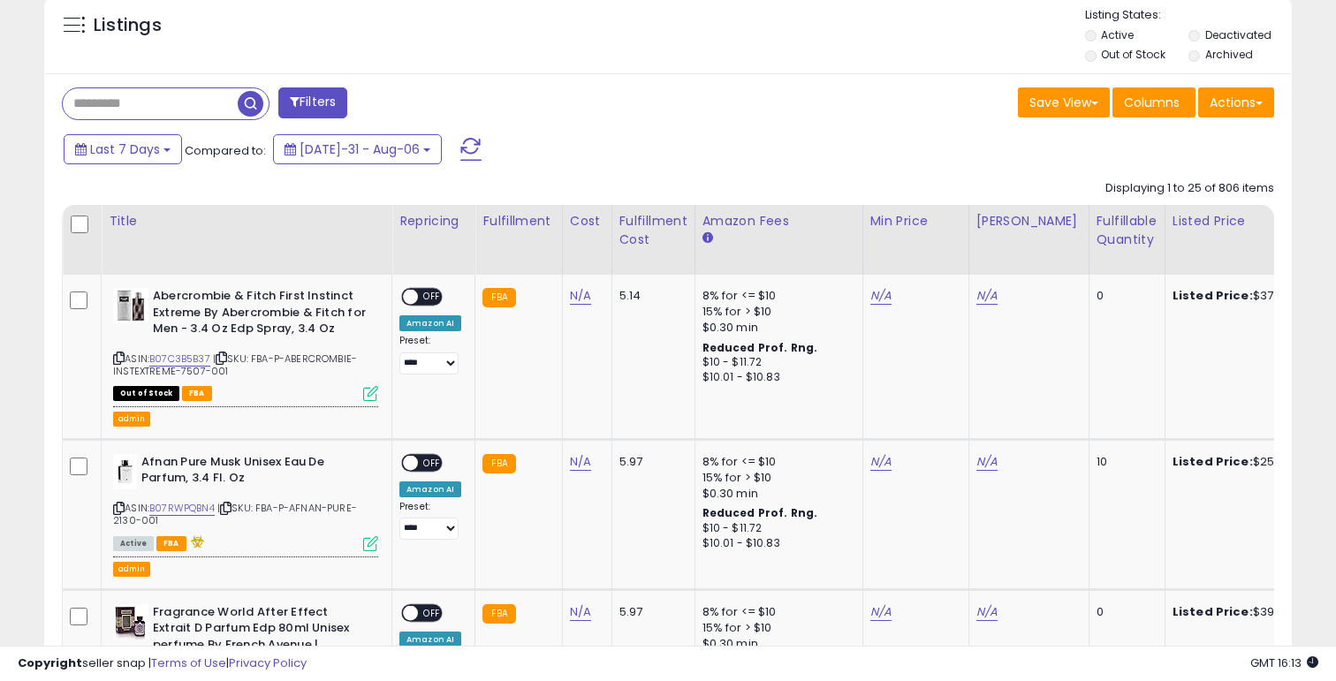
scroll to position [668, 0]
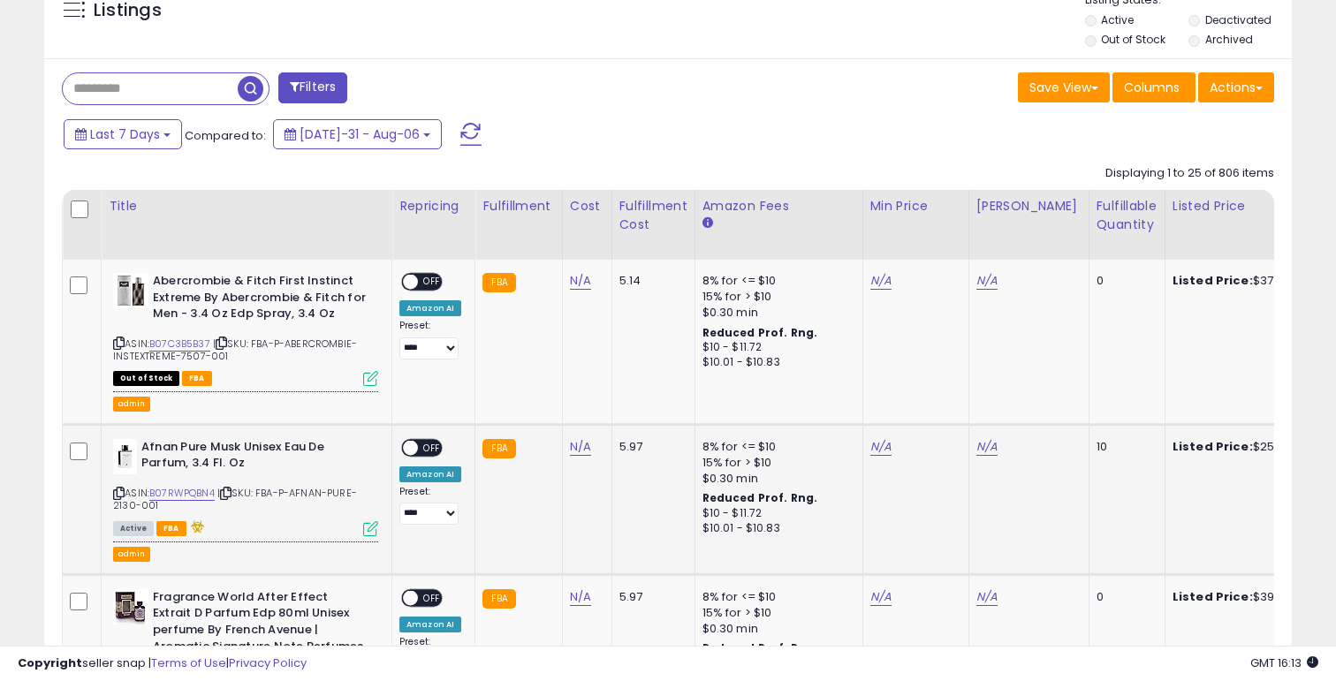
click at [372, 534] on icon at bounding box center [370, 528] width 15 height 15
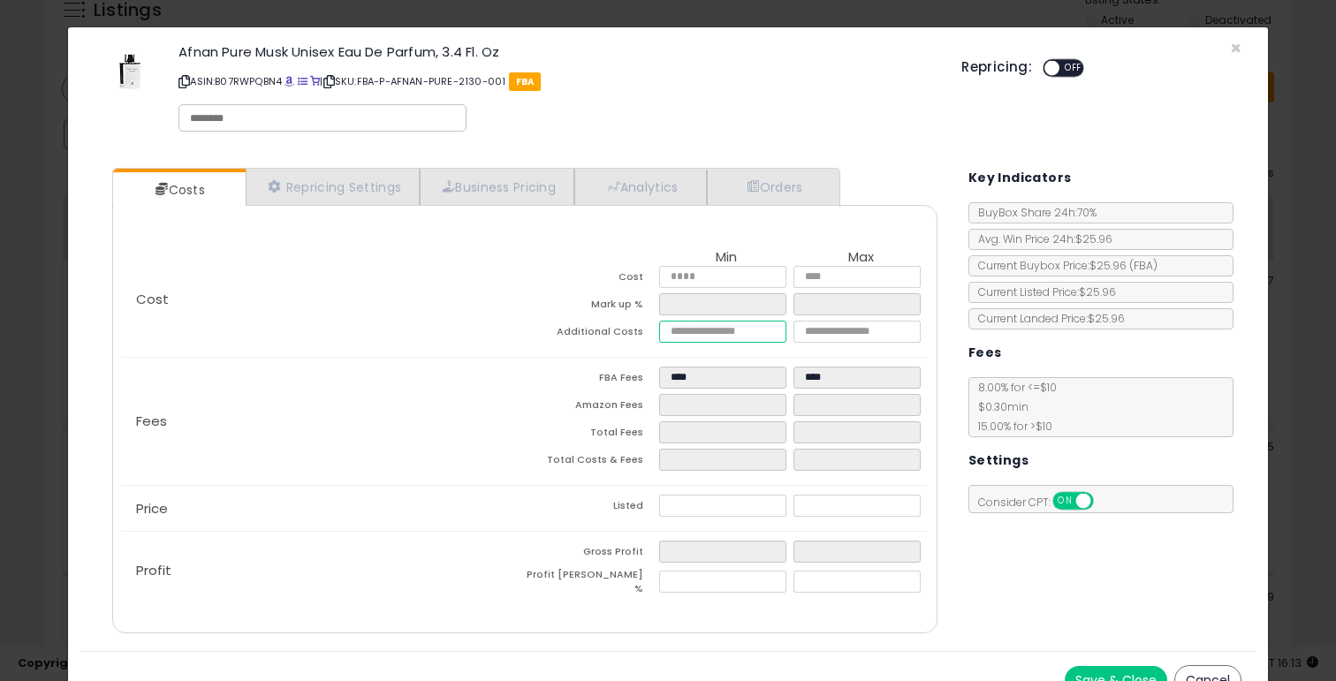
click at [717, 329] on input "number" at bounding box center [722, 332] width 127 height 22
click at [1301, 300] on div "× Close Afnan Pure Musk Unisex Eau De Parfum, 3.4 Fl. Oz ASIN: B07RWPQBN4 | SKU…" at bounding box center [668, 340] width 1336 height 681
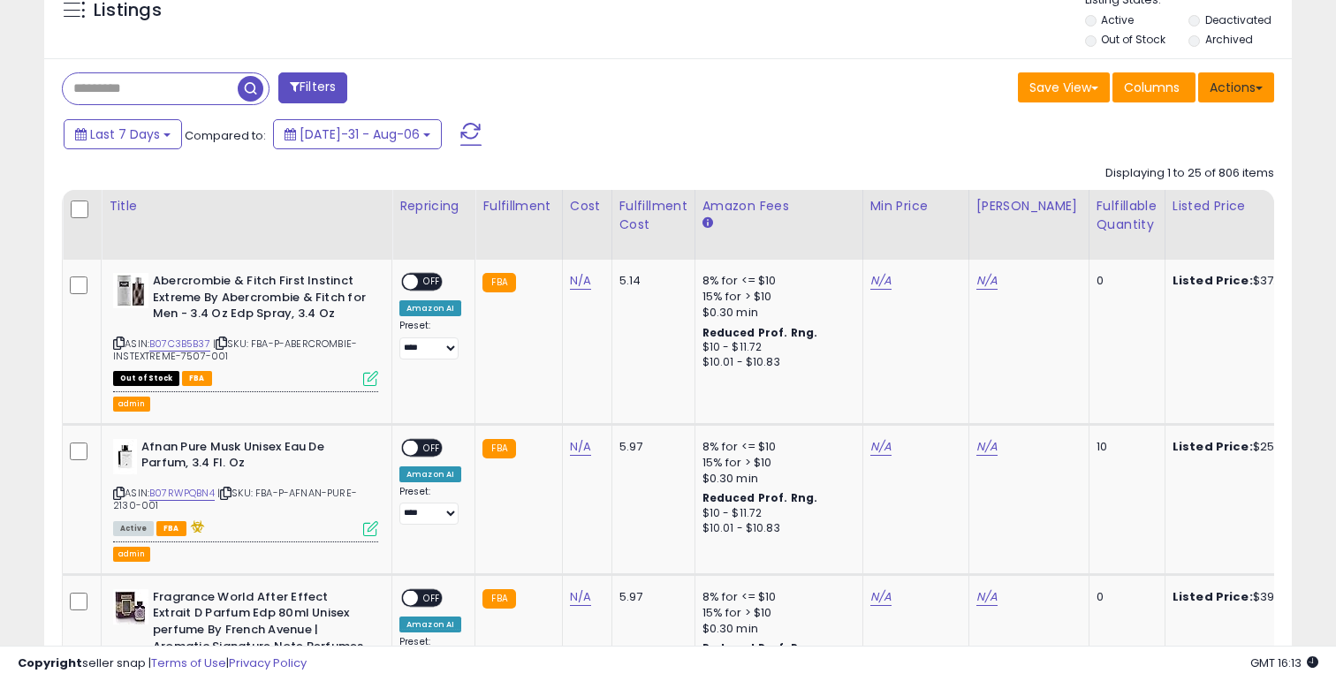
click at [1226, 95] on button "Actions" at bounding box center [1236, 87] width 76 height 30
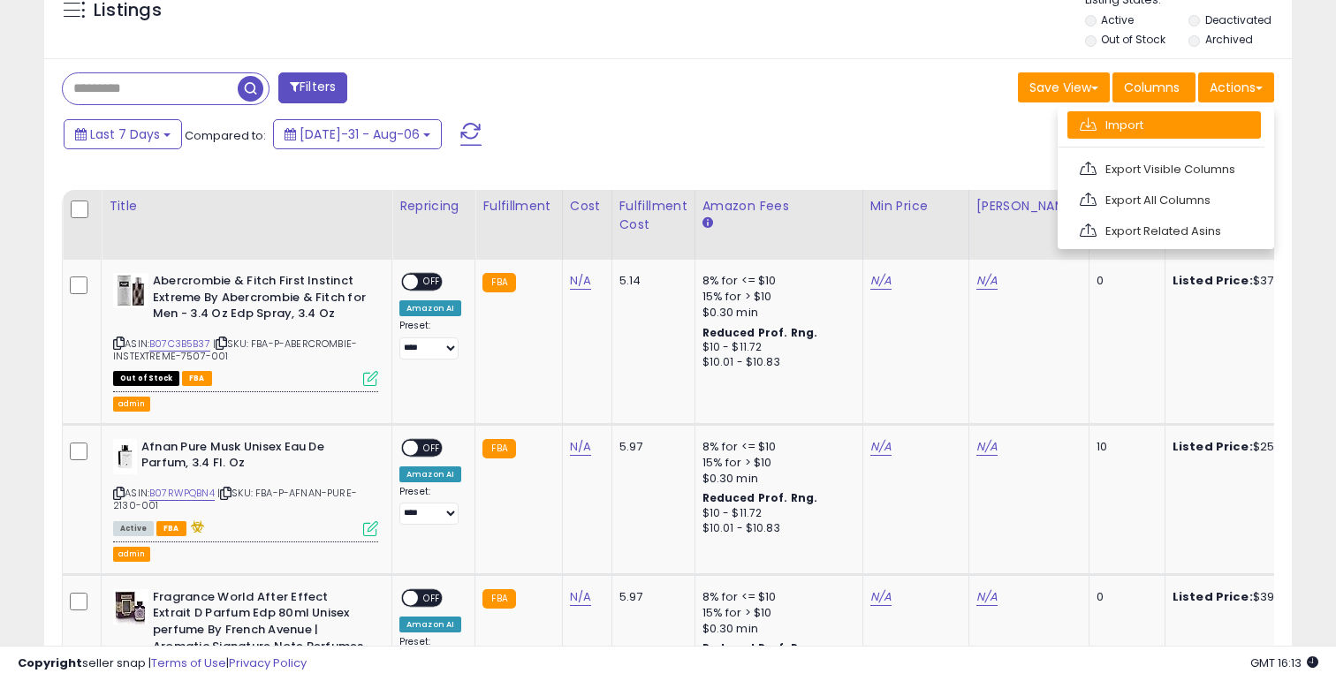
click at [1166, 135] on link "Import" at bounding box center [1163, 124] width 193 height 27
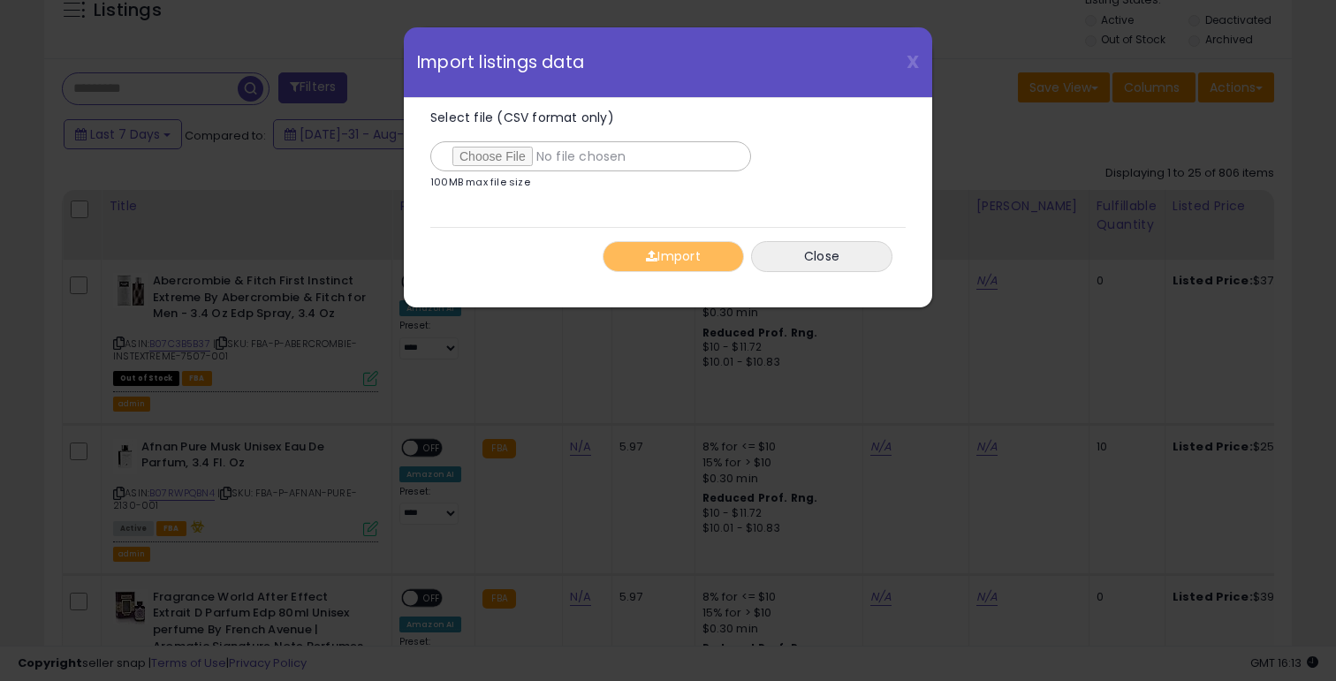
click at [1259, 103] on div "X Close Import listings data Select file (CSV format only) 100MB max file size …" at bounding box center [668, 340] width 1336 height 681
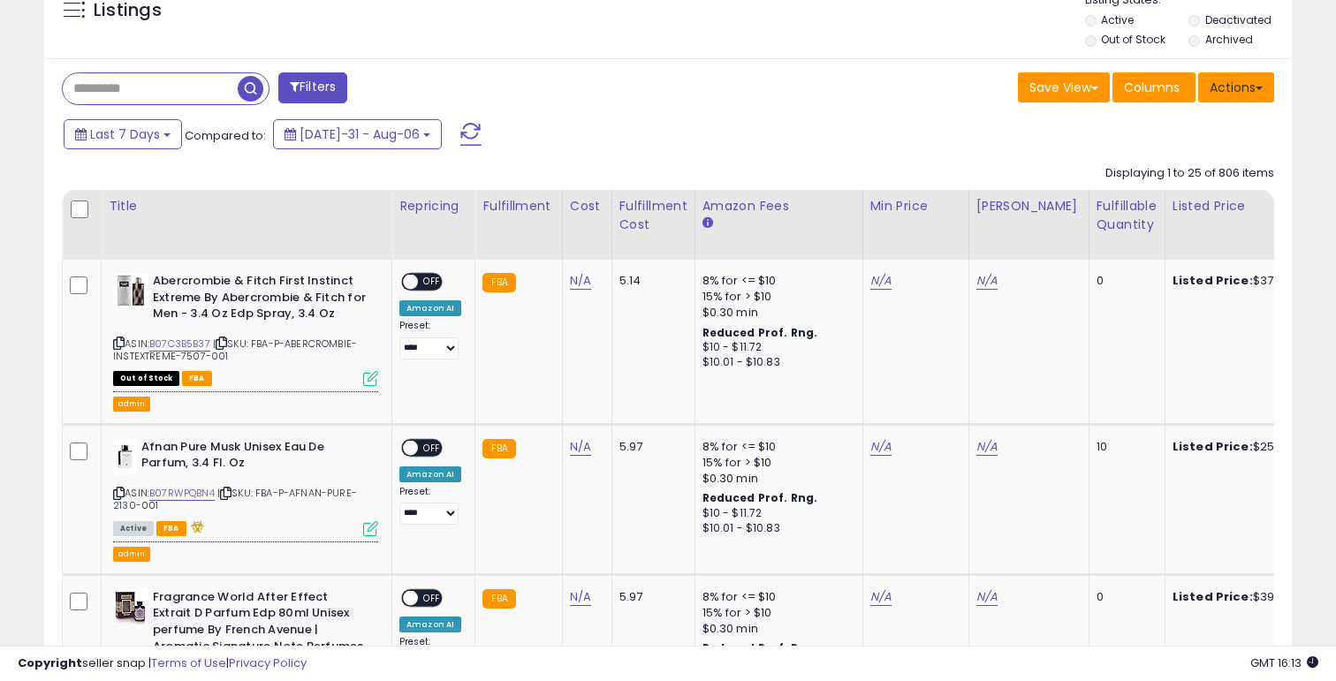
click at [1238, 95] on button "Actions" at bounding box center [1236, 87] width 76 height 30
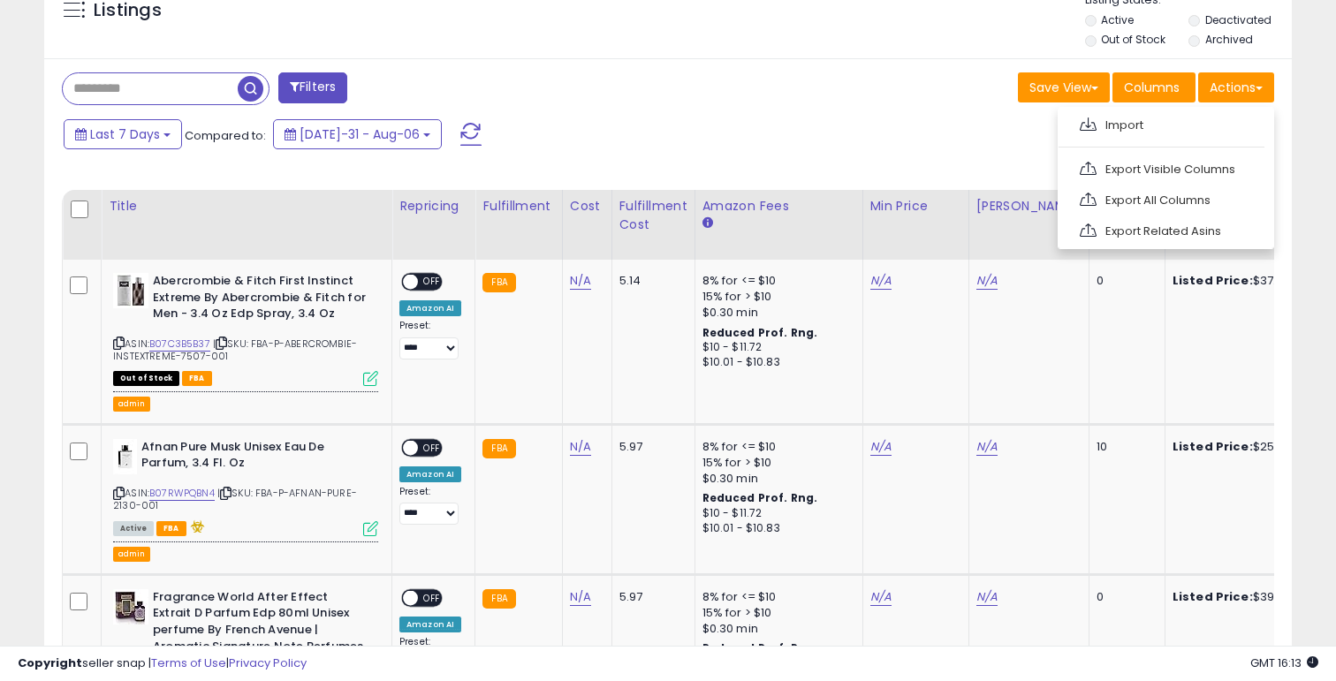
click at [730, 194] on th "Amazon Fees" at bounding box center [778, 225] width 168 height 70
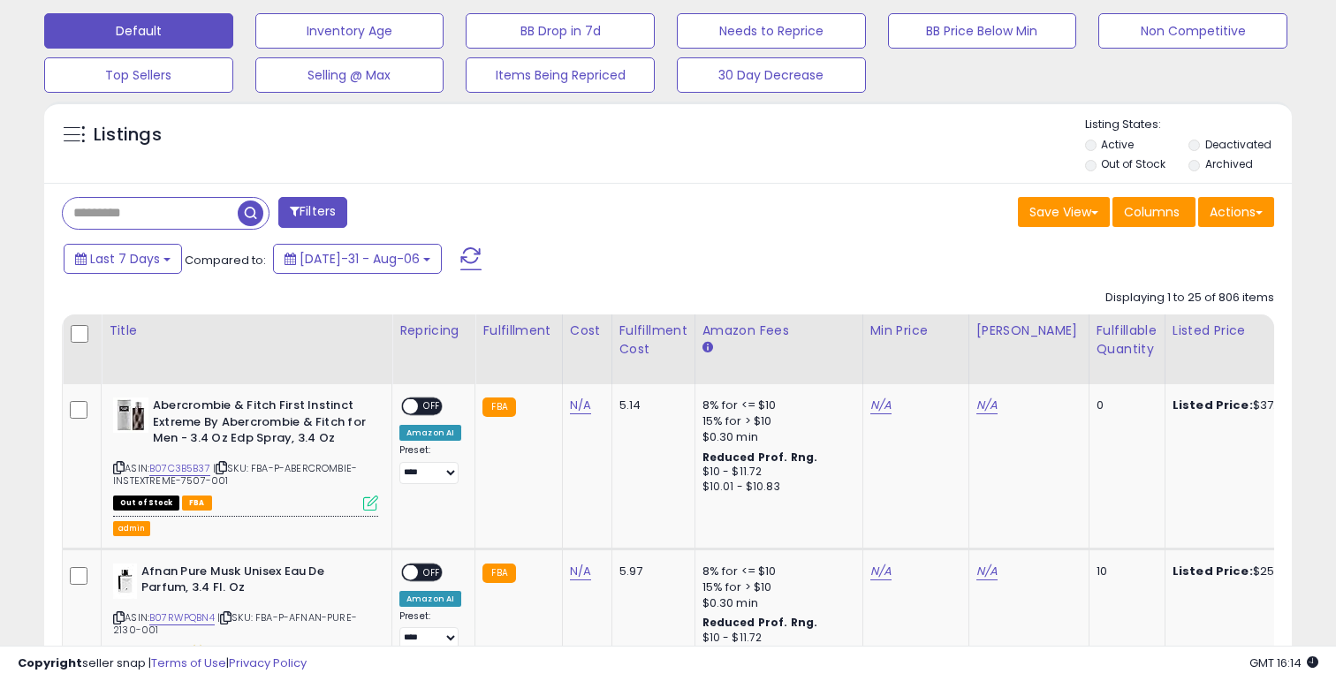
scroll to position [574, 0]
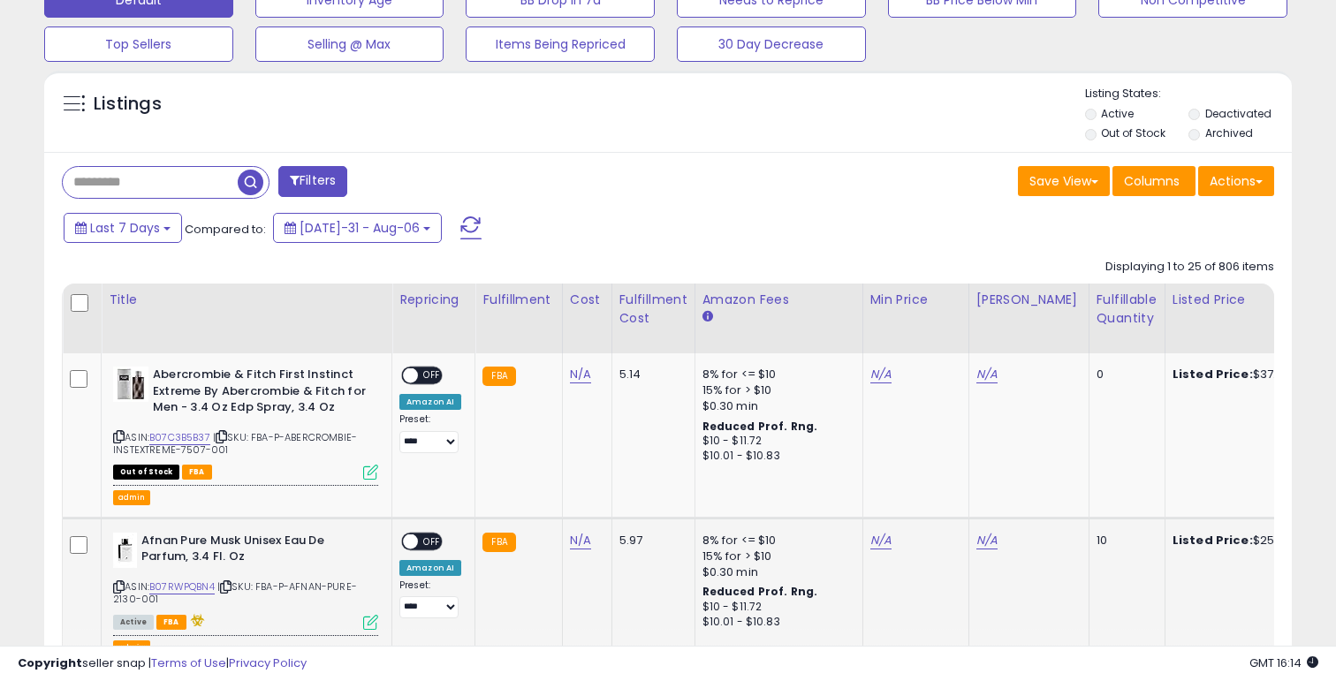
click at [368, 624] on icon at bounding box center [370, 622] width 15 height 15
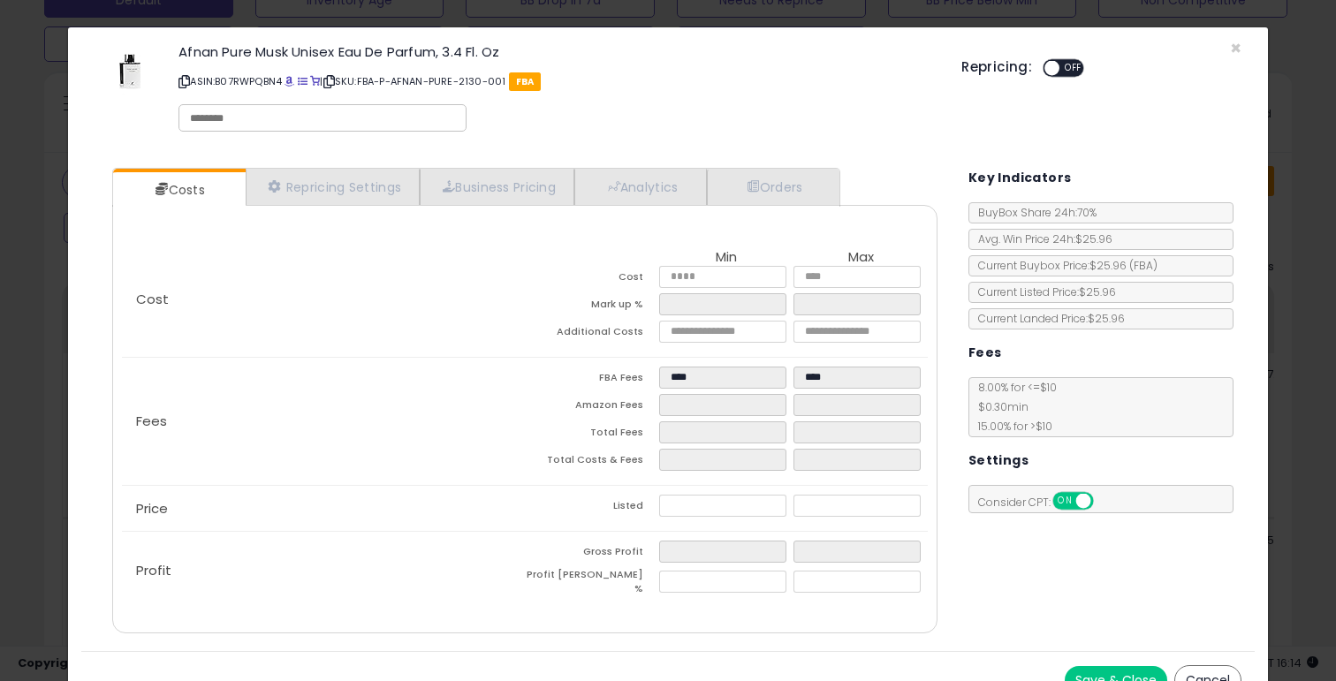
click at [1310, 140] on div "× Close Afnan Pure Musk Unisex Eau De Parfum, 3.4 Fl. Oz ASIN: B07RWPQBN4 | SKU…" at bounding box center [668, 340] width 1336 height 681
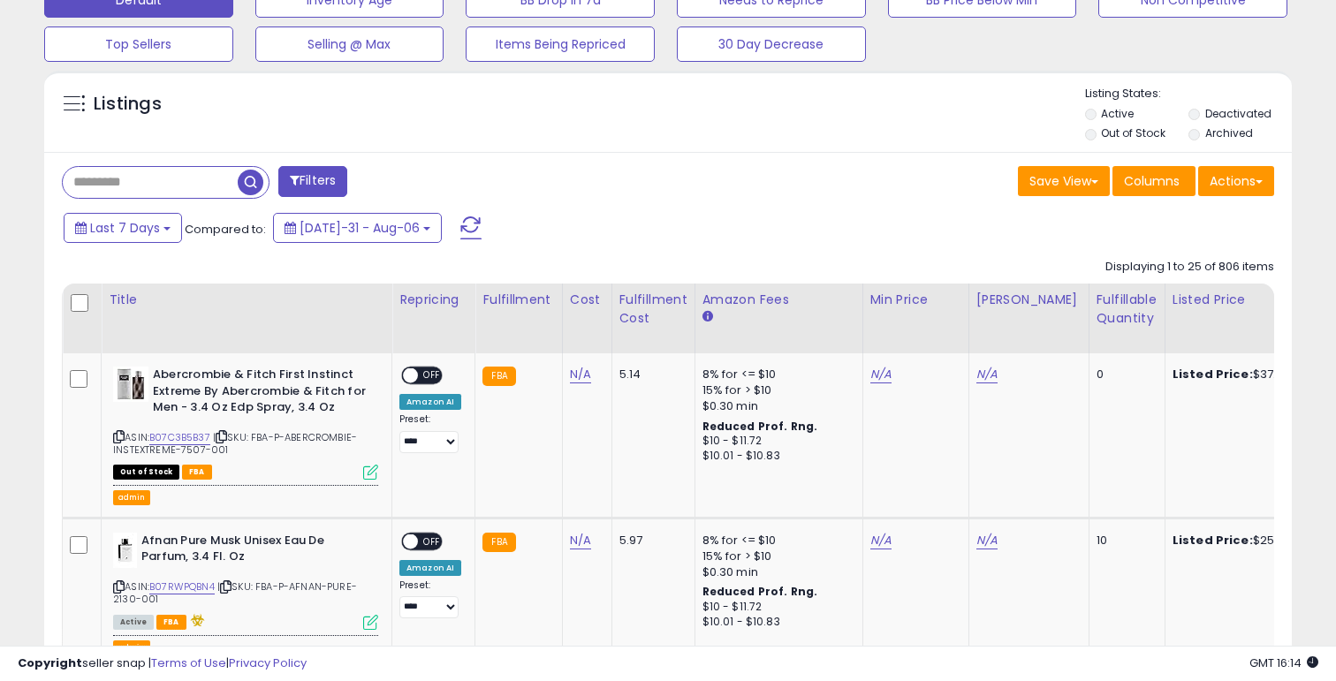
scroll to position [0, 0]
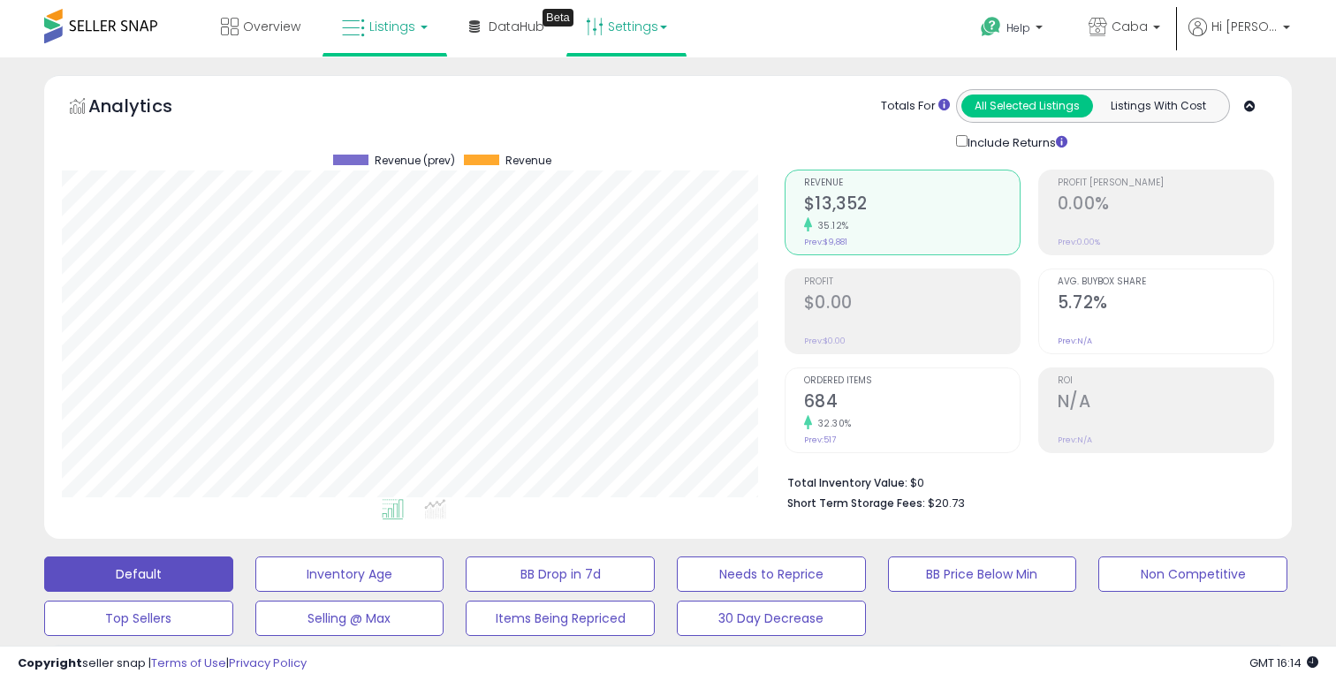
click at [617, 34] on link "Settings" at bounding box center [626, 26] width 108 height 53
click at [612, 103] on li "Store settings" at bounding box center [641, 91] width 131 height 44
click at [621, 27] on link "Settings" at bounding box center [626, 26] width 108 height 53
click at [621, 94] on link "Store settings" at bounding box center [628, 89] width 79 height 17
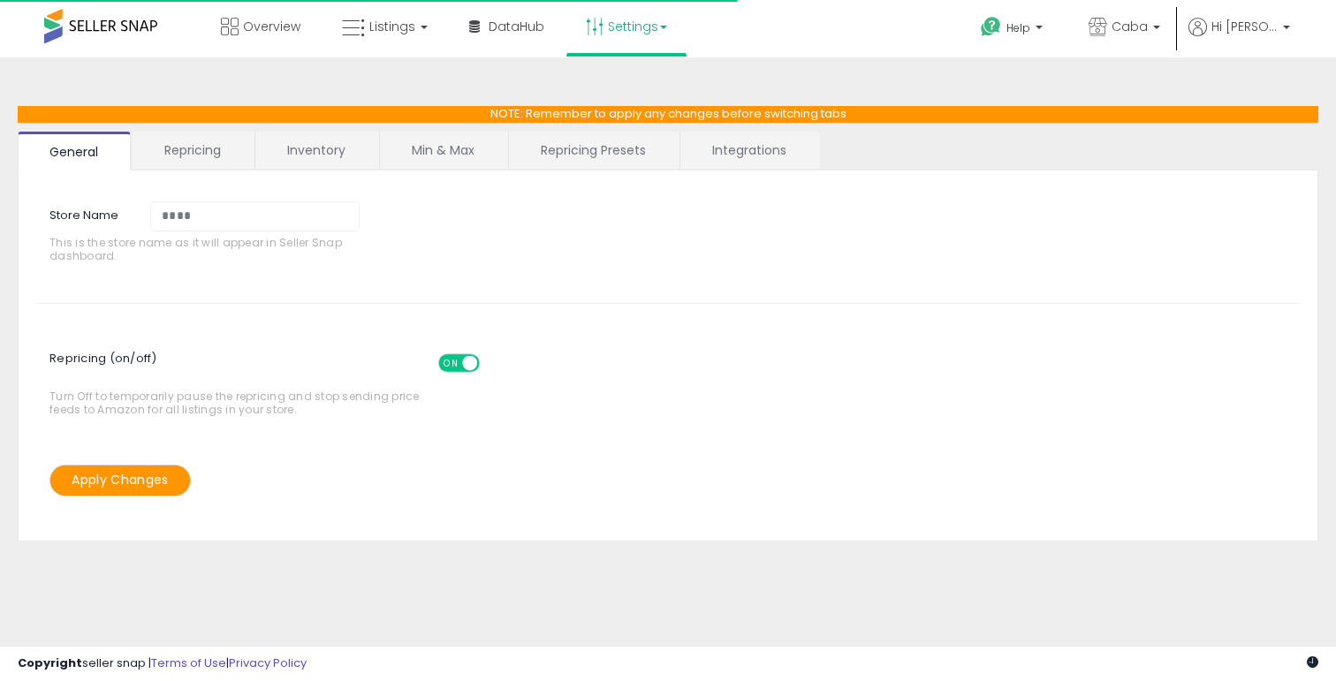
select select "**********"
select select "******"
click at [550, 146] on link "Repricing Presets" at bounding box center [593, 150] width 169 height 37
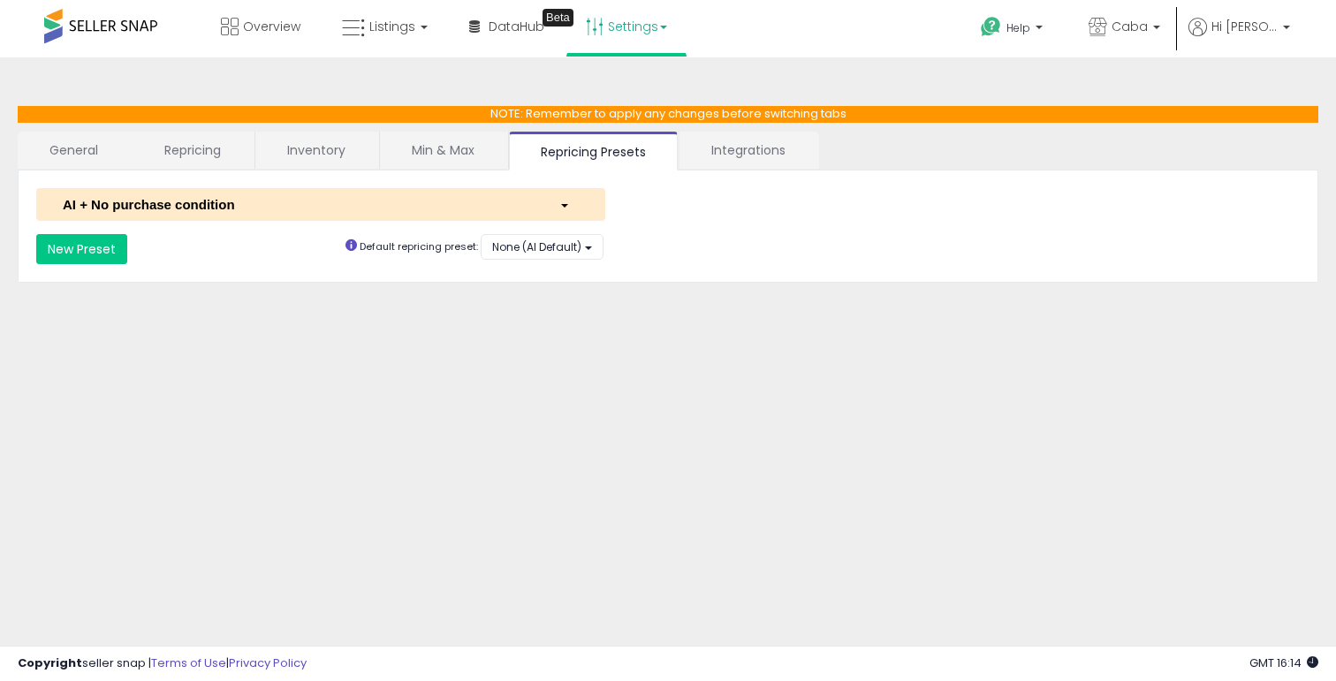
click at [253, 200] on div "AI + No purchase condition" at bounding box center [297, 204] width 496 height 19
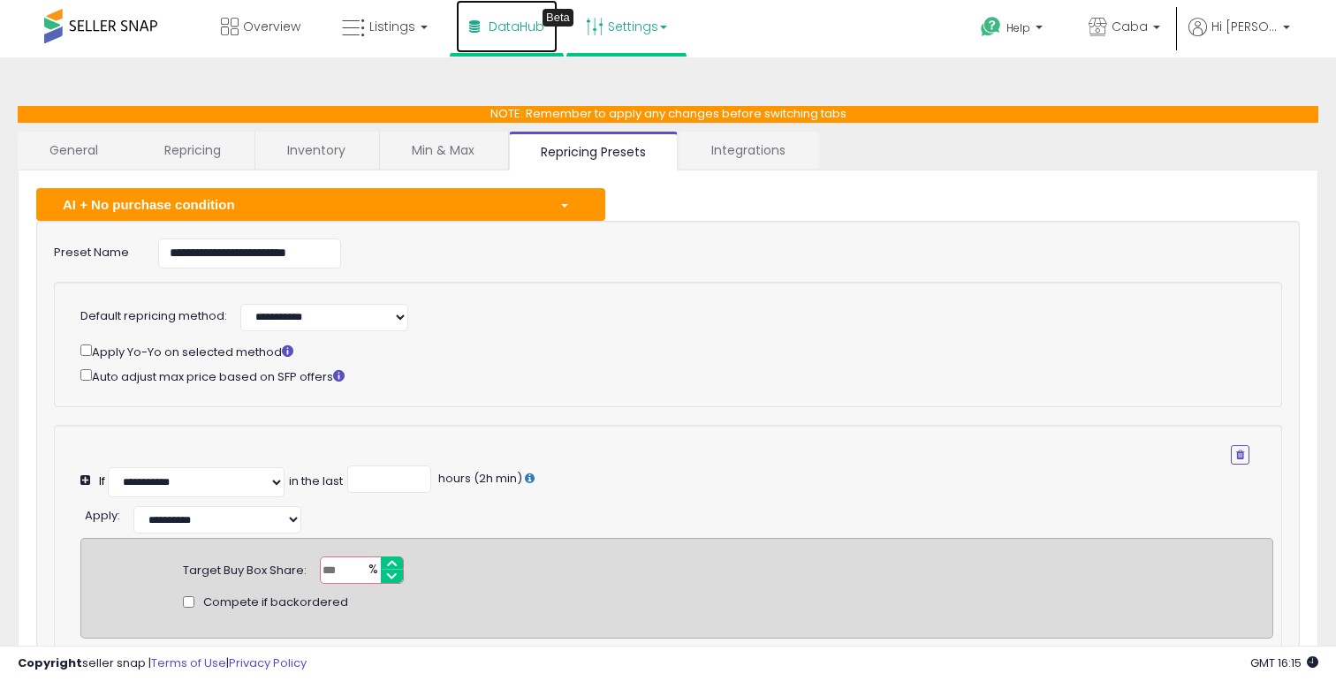
click at [487, 40] on link "DataHub Beta" at bounding box center [507, 26] width 102 height 53
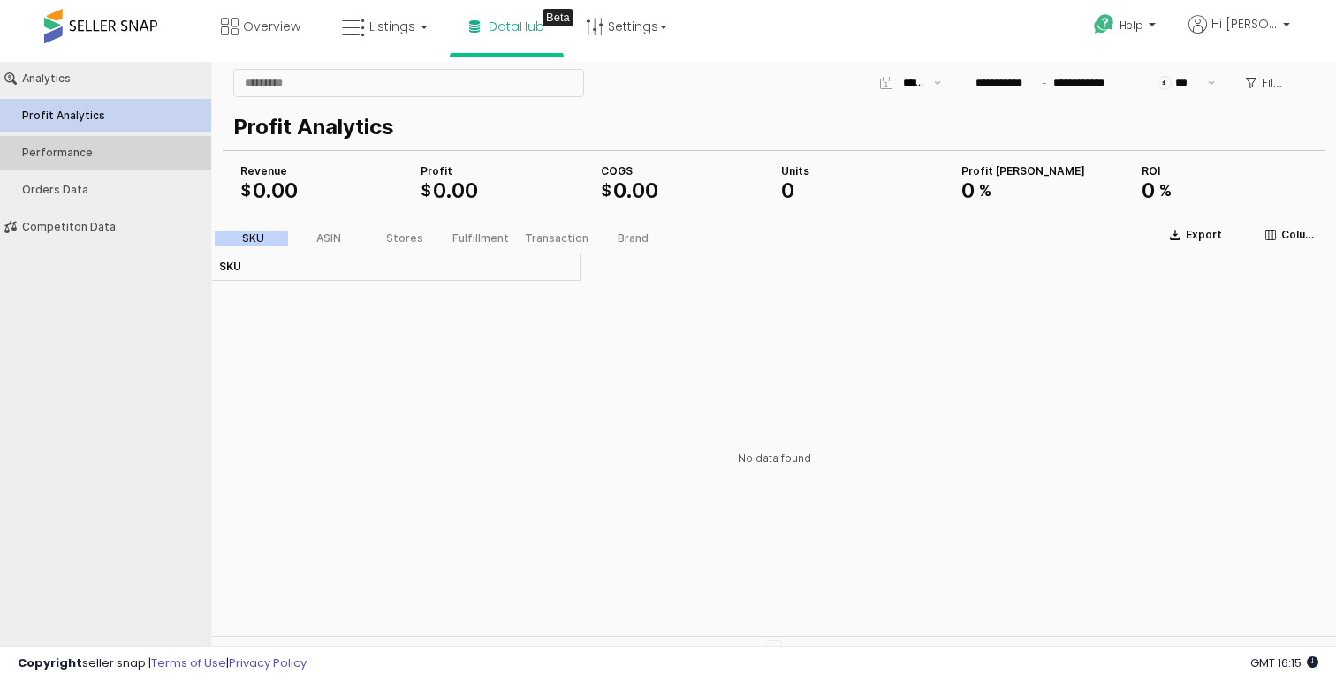
click at [84, 162] on button "Performance" at bounding box center [105, 153] width 223 height 34
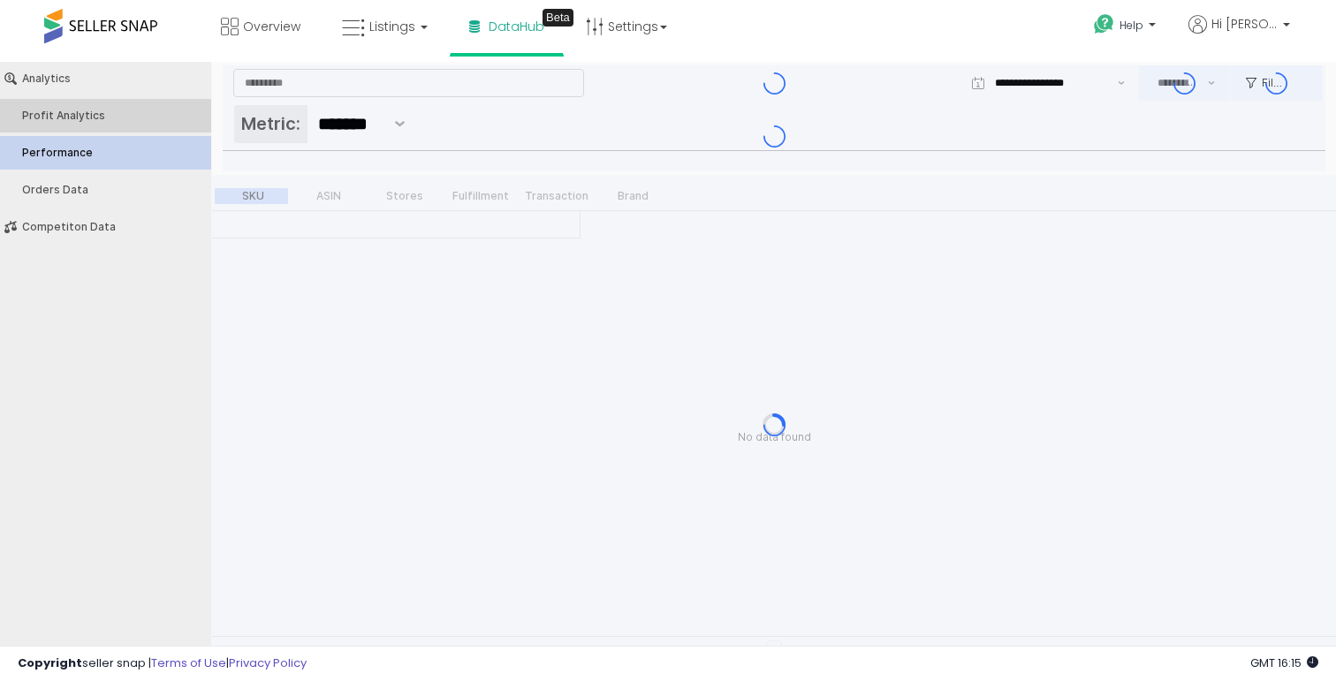
click at [77, 122] on button "Profit Analytics" at bounding box center [105, 116] width 223 height 34
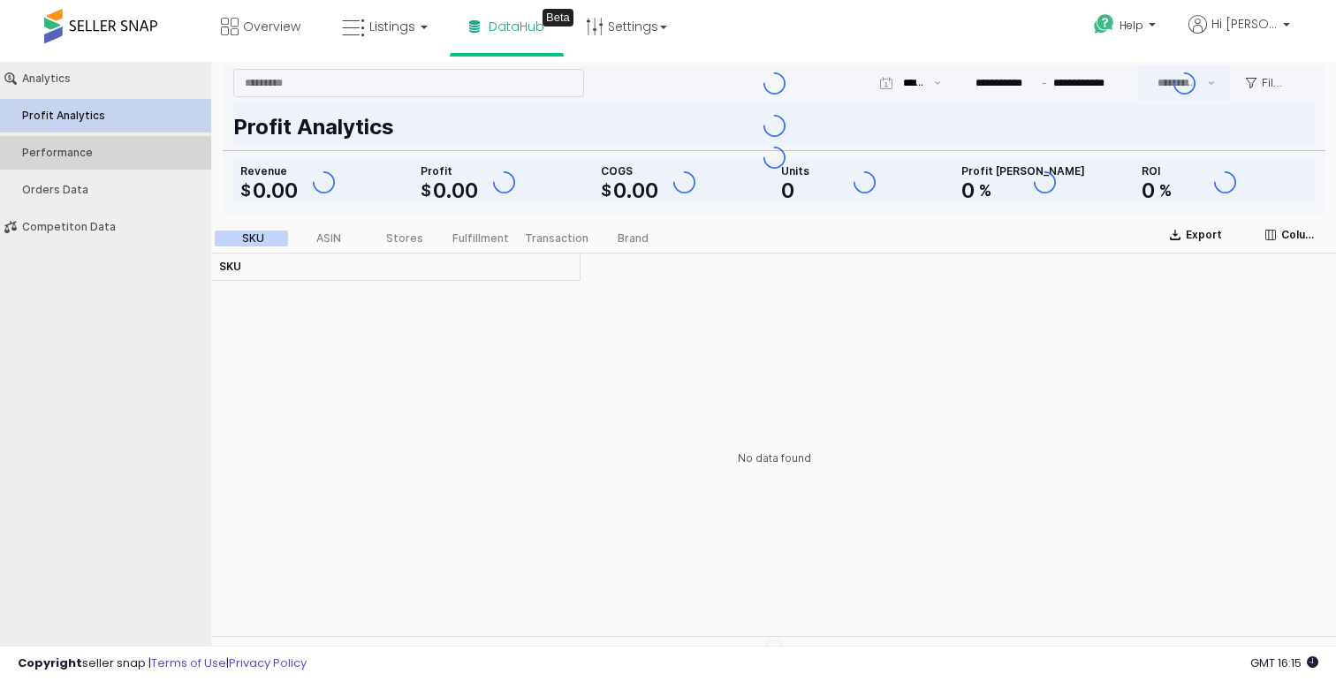
type input "***"
click at [43, 116] on div "Profit Analytics" at bounding box center [114, 116] width 185 height 12
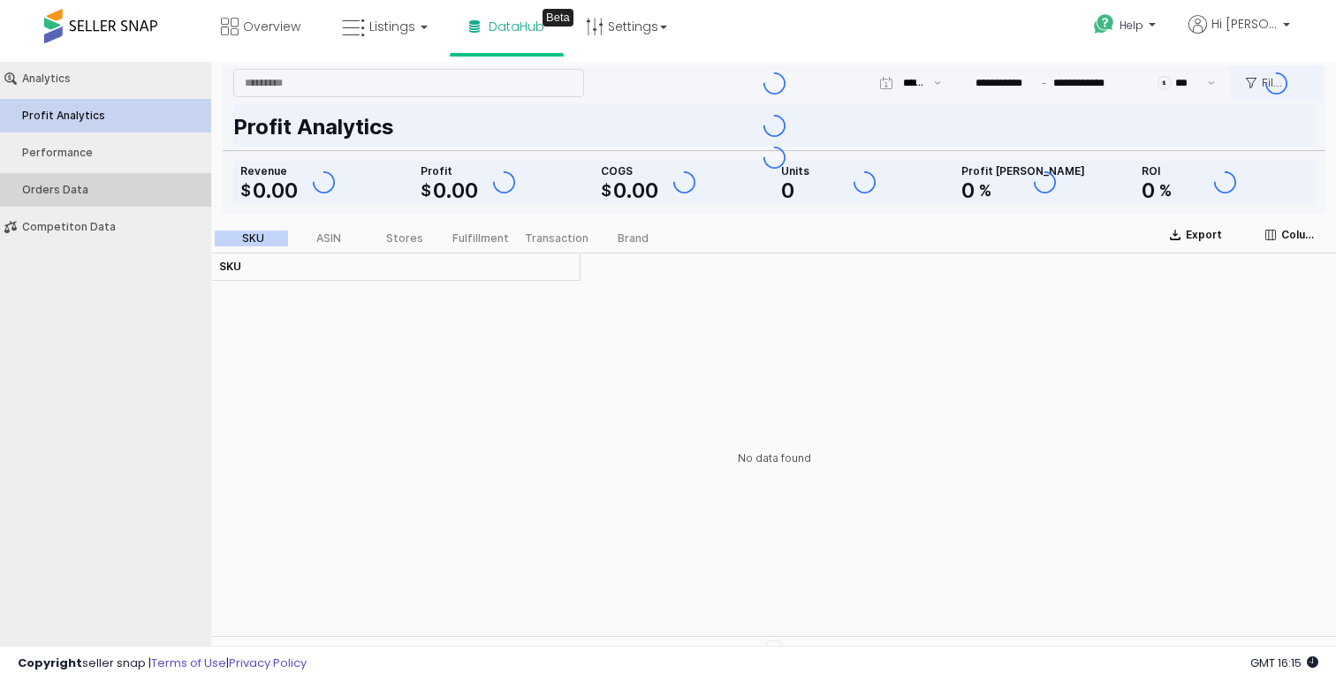
click at [64, 195] on div "Orders Data" at bounding box center [114, 190] width 185 height 12
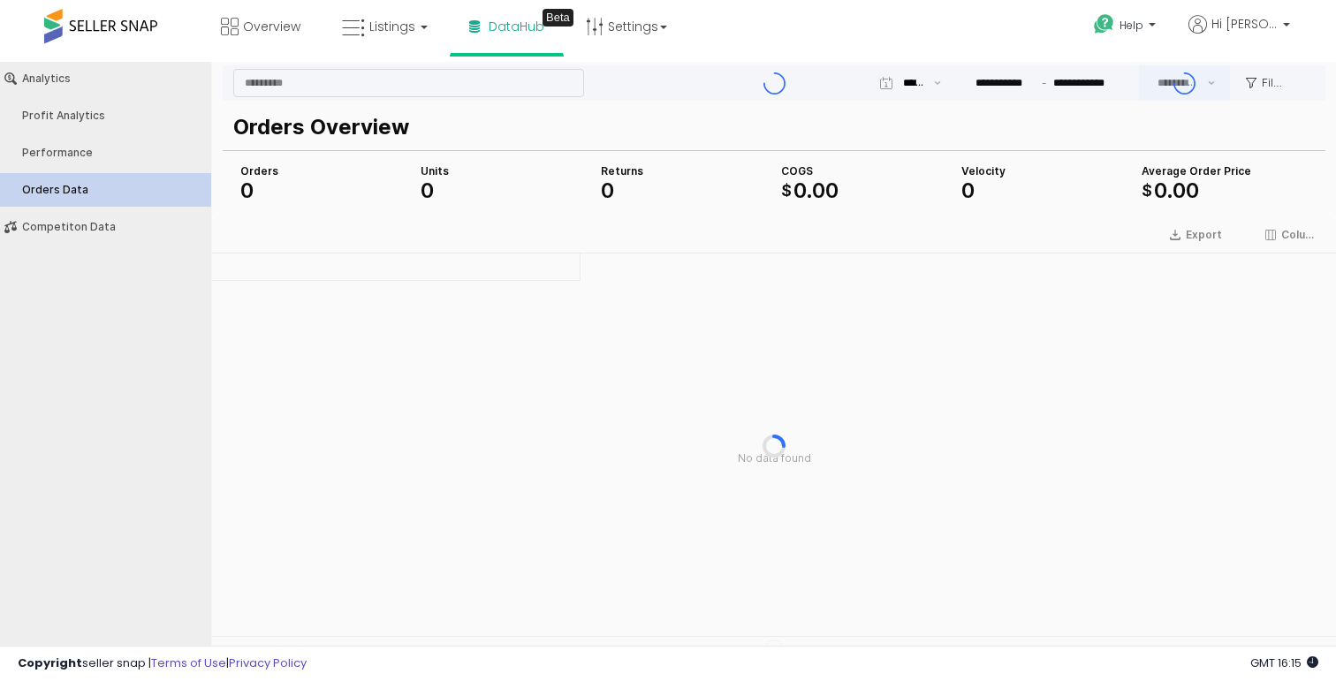
type input "***"
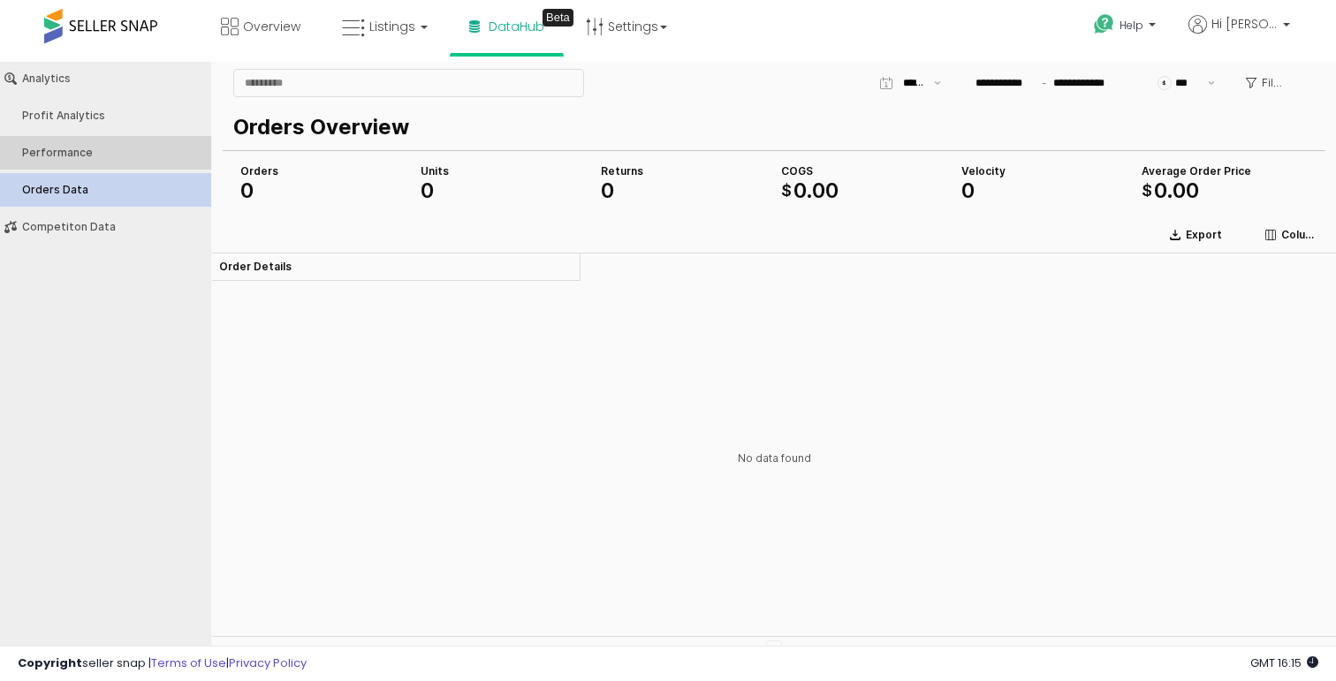
click at [148, 152] on div "Performance" at bounding box center [114, 153] width 185 height 12
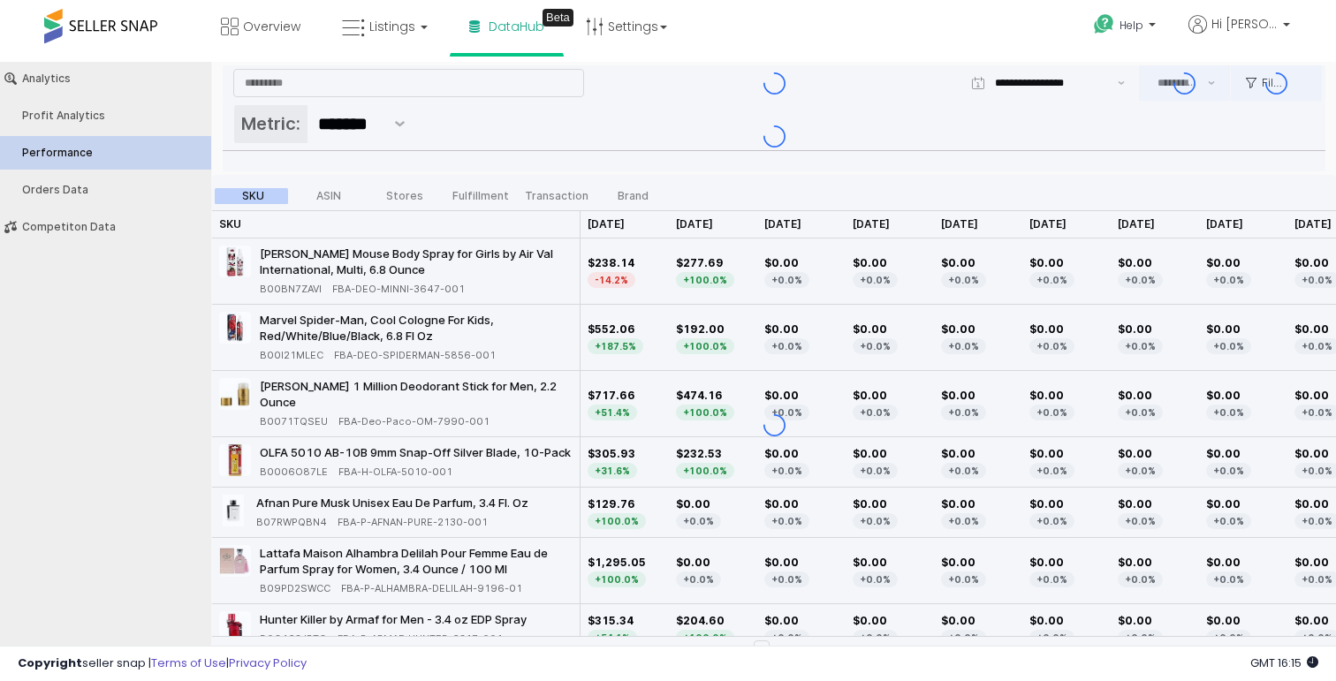
type input "***"
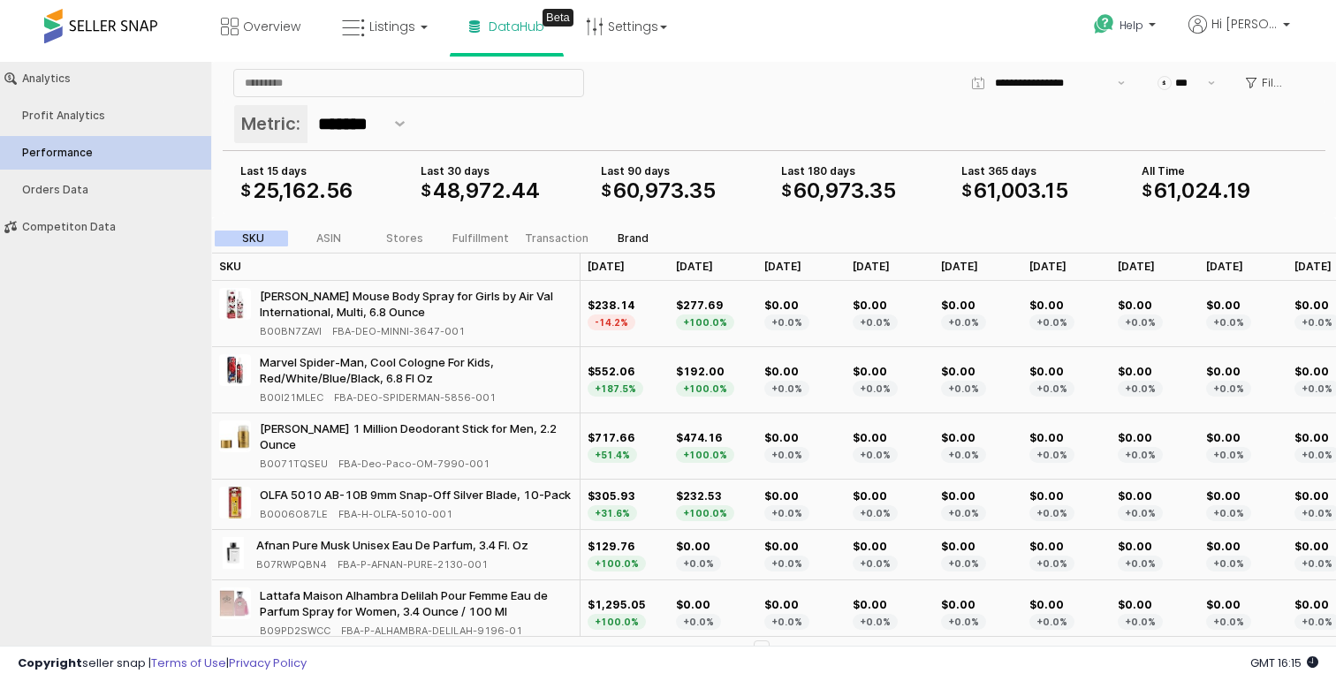
click at [624, 240] on div "Brand" at bounding box center [632, 238] width 31 height 12
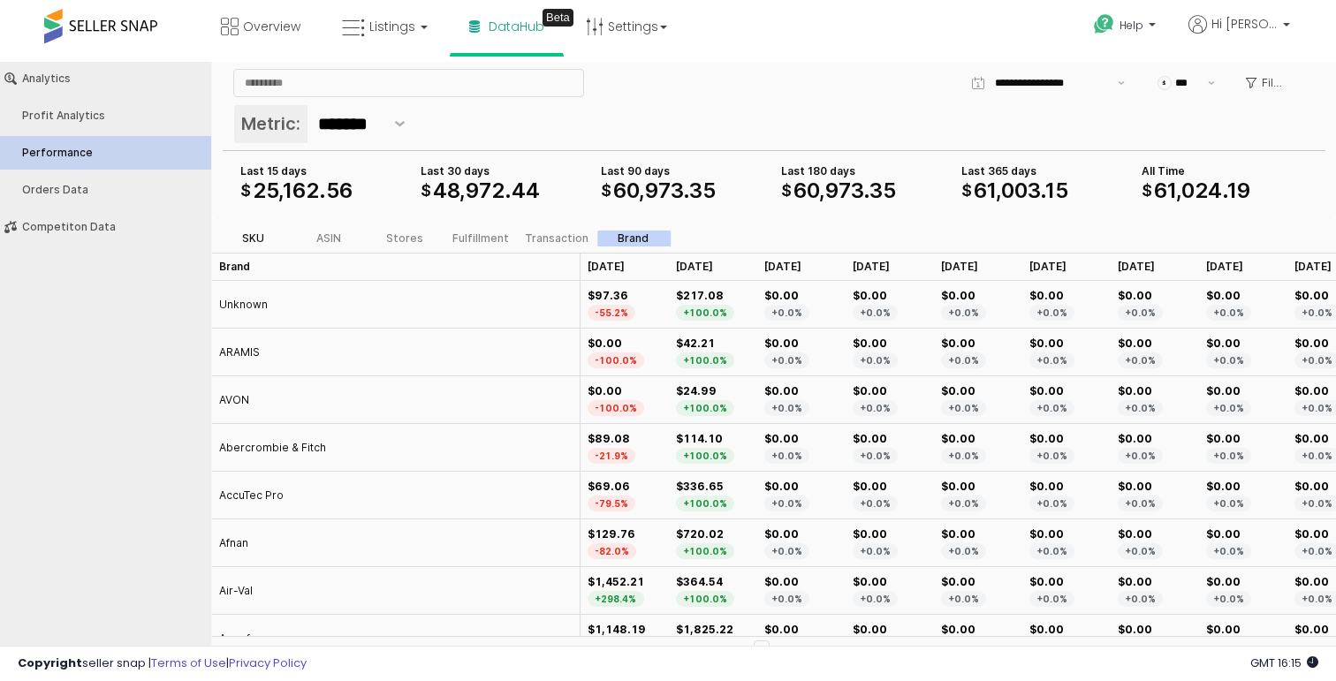
click at [267, 241] on label "SKU" at bounding box center [253, 239] width 76 height 16
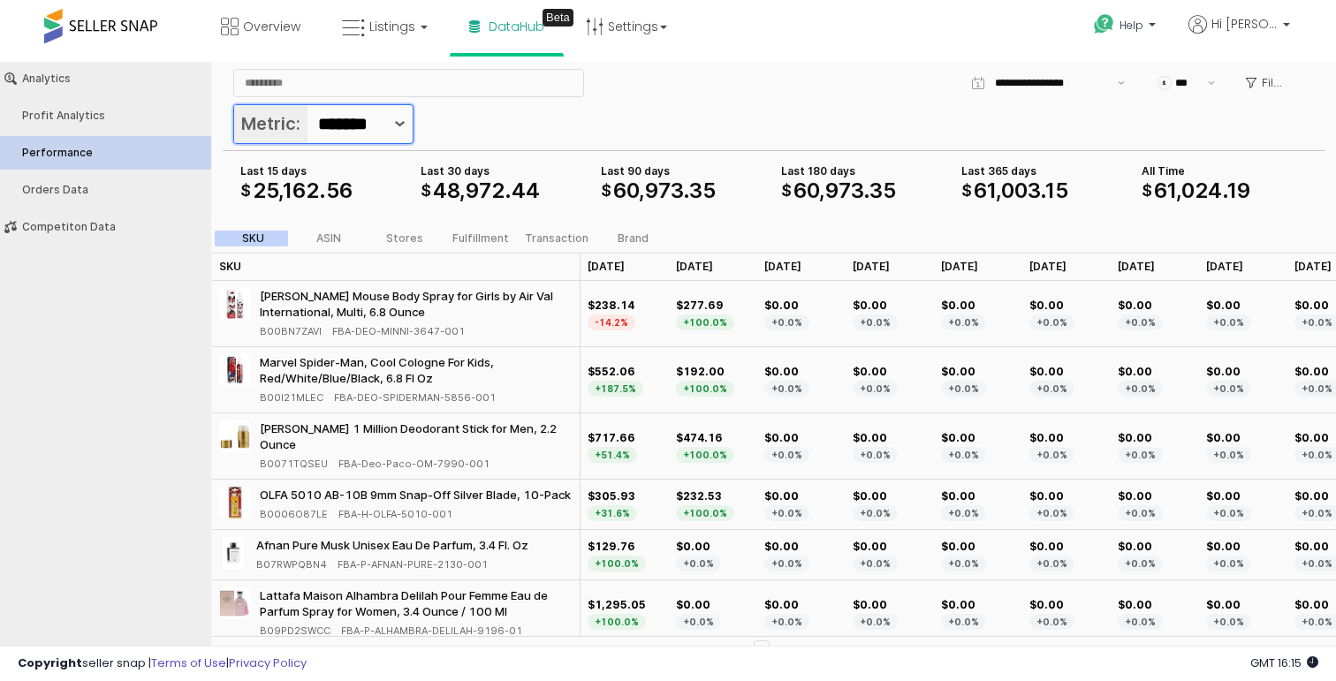
scroll to position [0, 15]
click at [392, 130] on button "Show suggestions" at bounding box center [400, 124] width 26 height 38
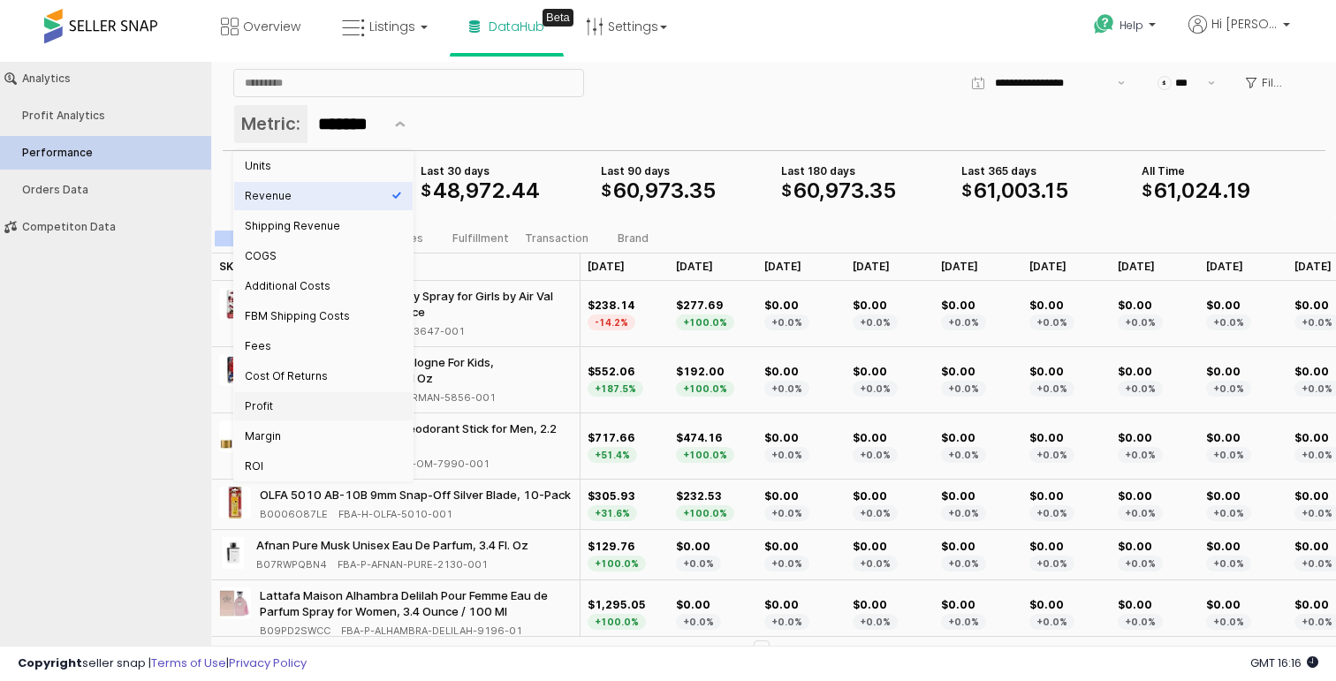
click at [784, 117] on div "Metric: *******" at bounding box center [773, 125] width 1081 height 42
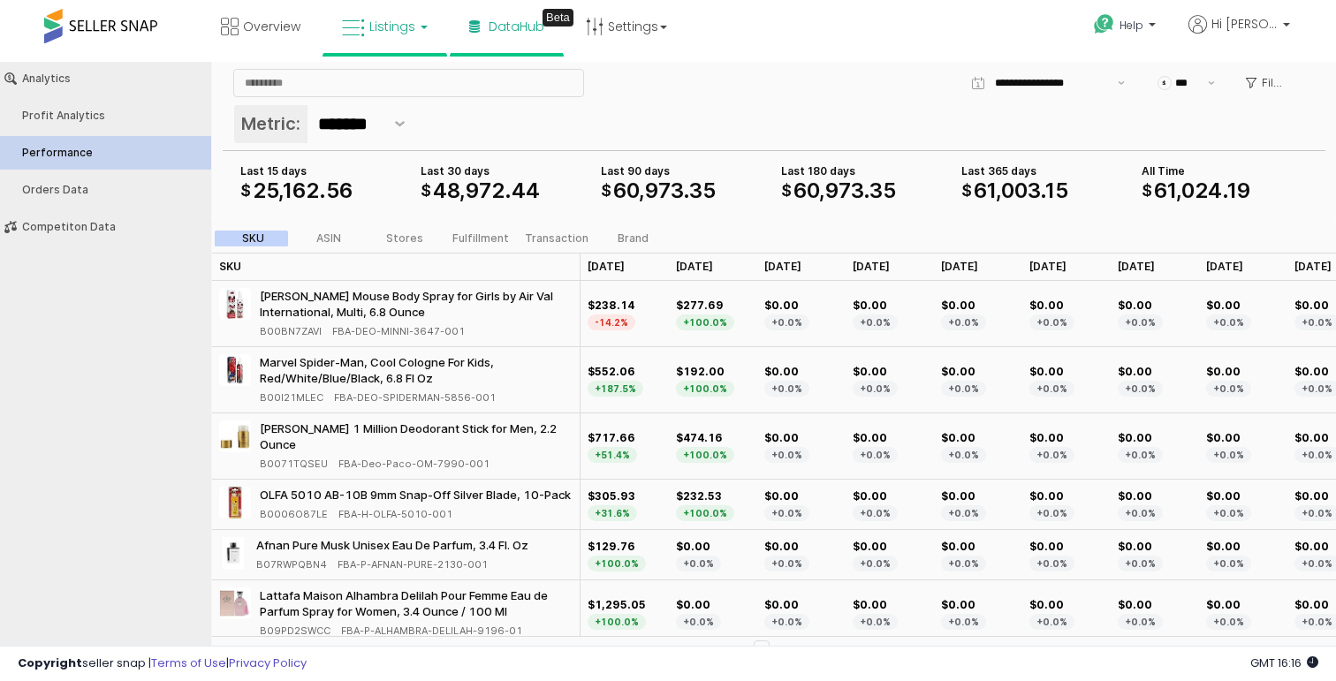
click at [333, 25] on link "Listings" at bounding box center [385, 26] width 112 height 53
click at [377, 78] on icon at bounding box center [398, 87] width 77 height 23
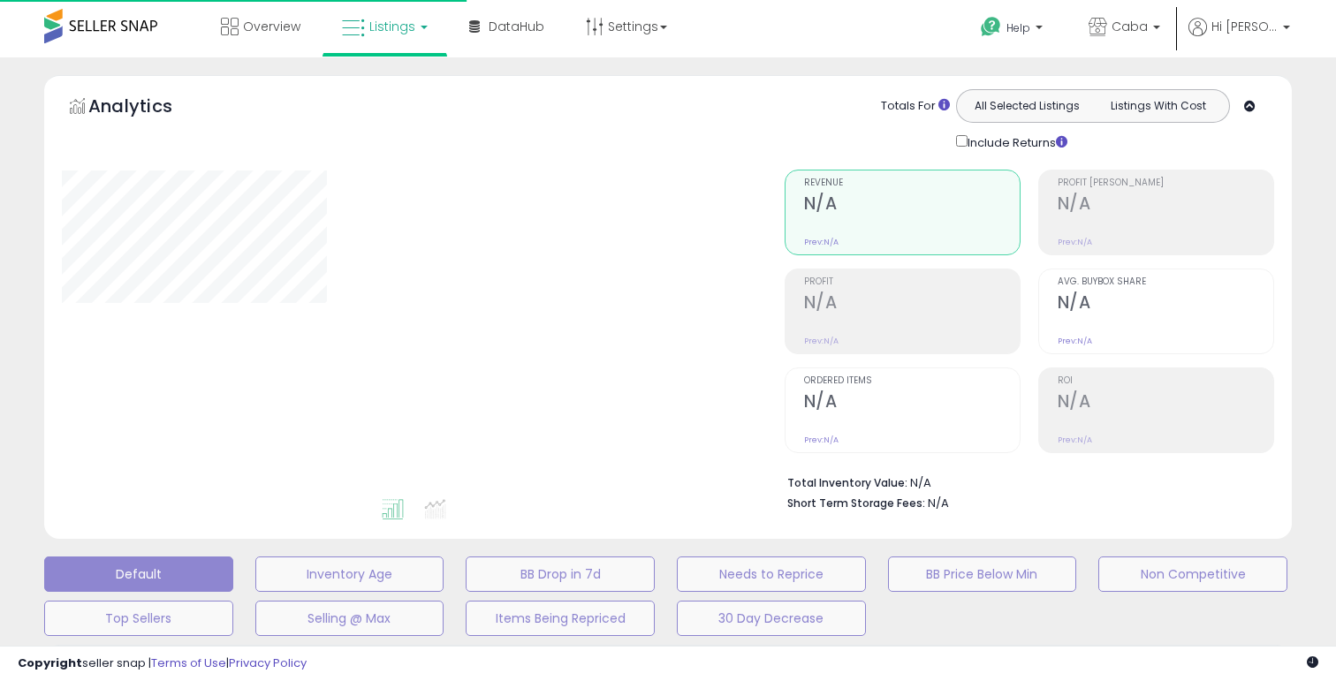
click at [384, 29] on span "Listings" at bounding box center [392, 27] width 46 height 18
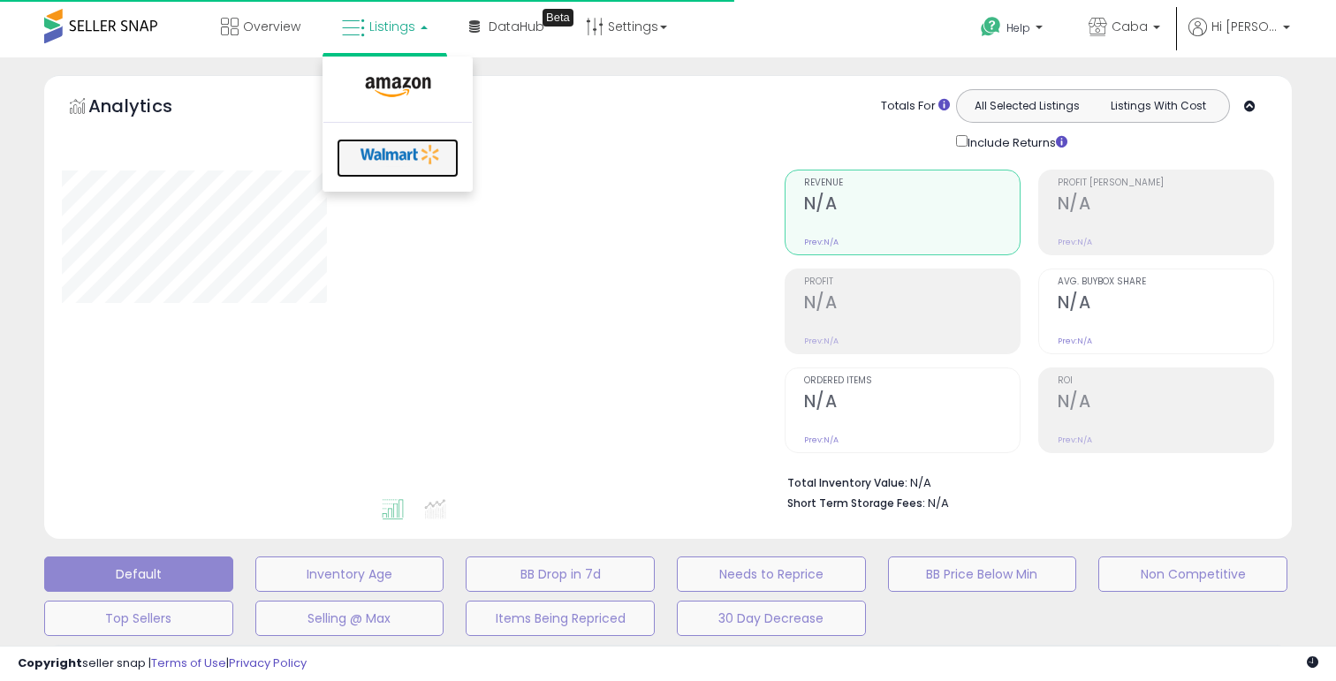
click at [381, 162] on icon at bounding box center [400, 154] width 93 height 26
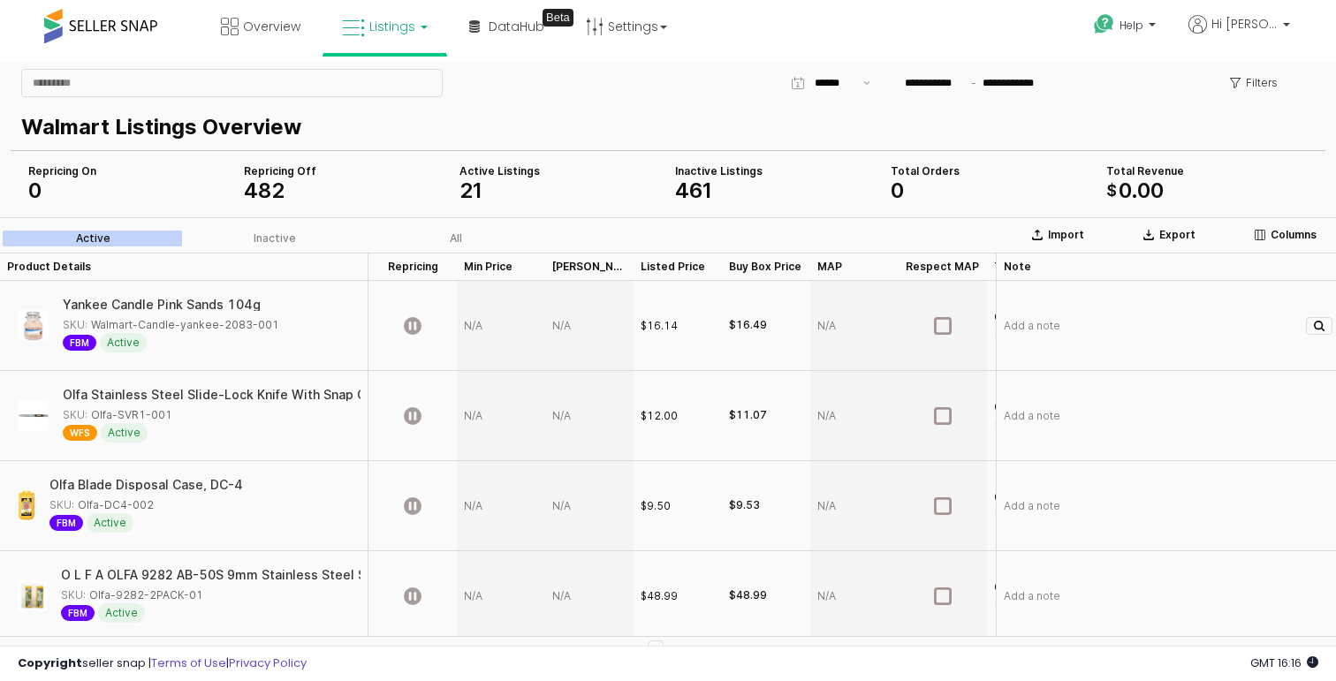
click at [483, 327] on div "App Frame" at bounding box center [501, 326] width 88 height 90
click at [674, 101] on div "Walmart Listings Overview" at bounding box center [668, 125] width 1314 height 49
click at [218, 37] on link "Overview" at bounding box center [261, 26] width 106 height 53
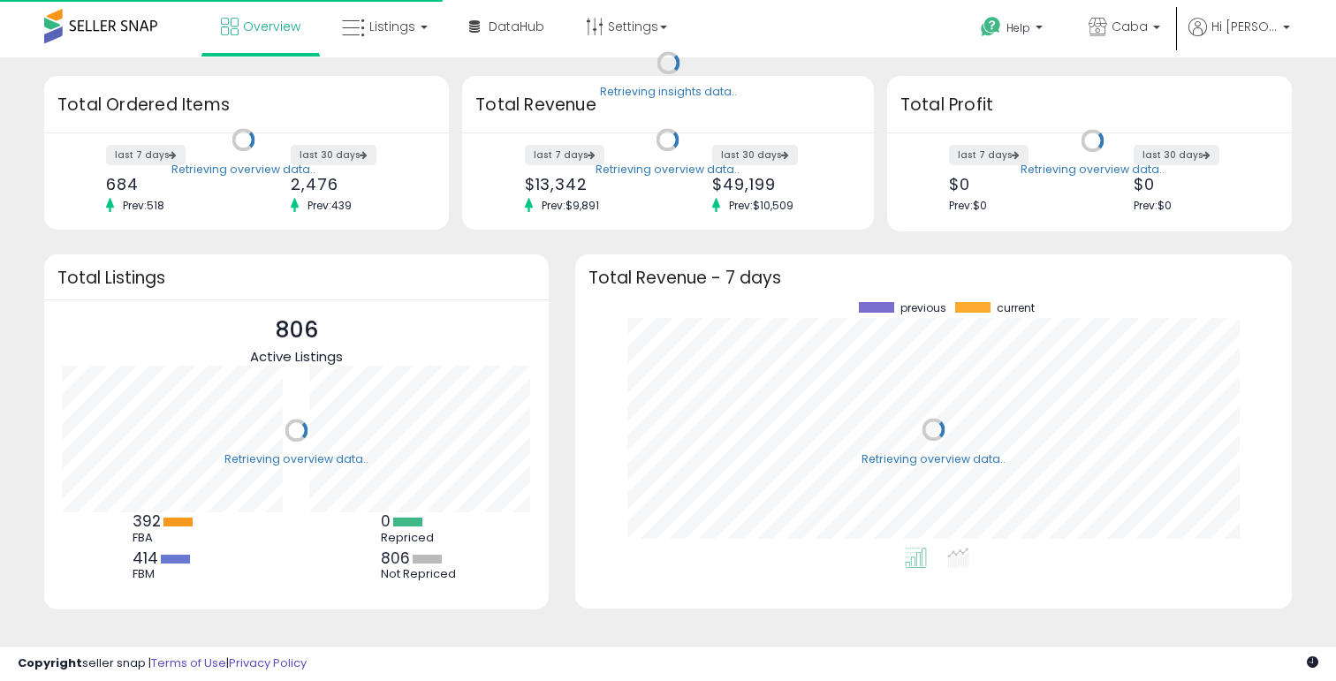
scroll to position [246, 681]
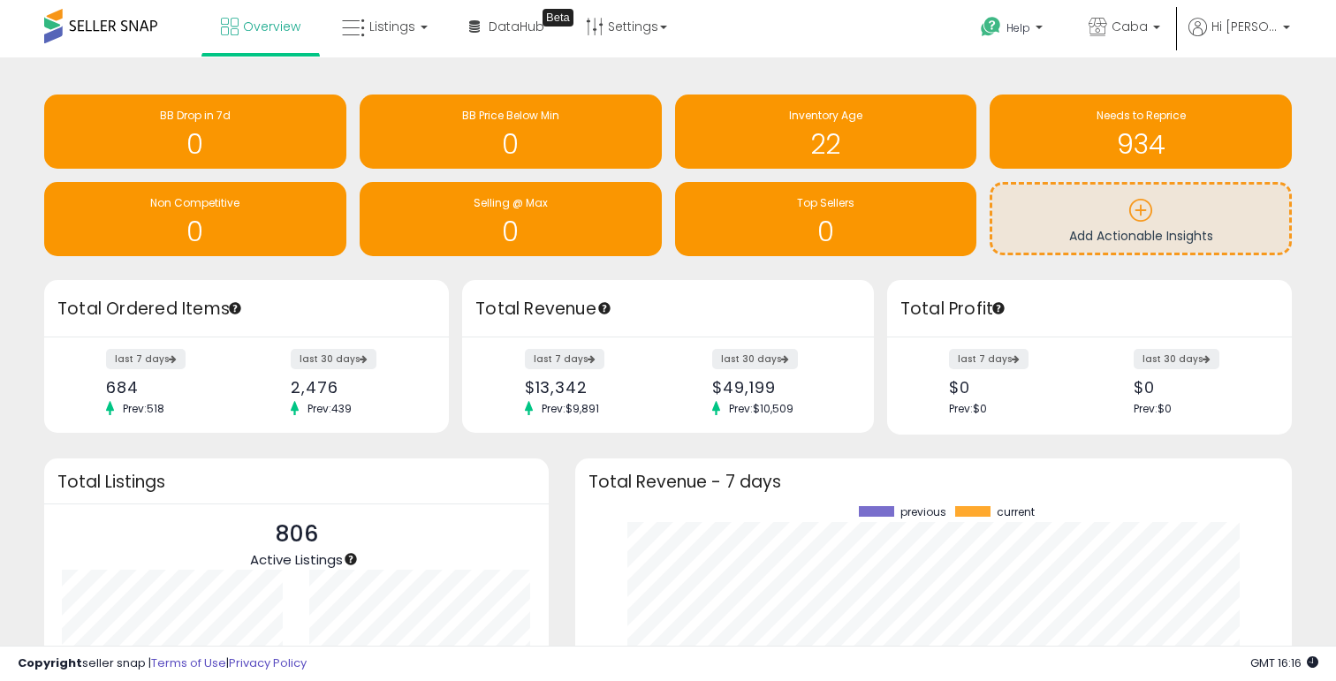
click at [646, 76] on div "Retrieving insights data.. BB Drop in 7d 0 BB Price Below Min 0 Inventory Age 2…" at bounding box center [668, 177] width 1274 height 205
click at [406, 40] on link "Listings" at bounding box center [385, 26] width 112 height 53
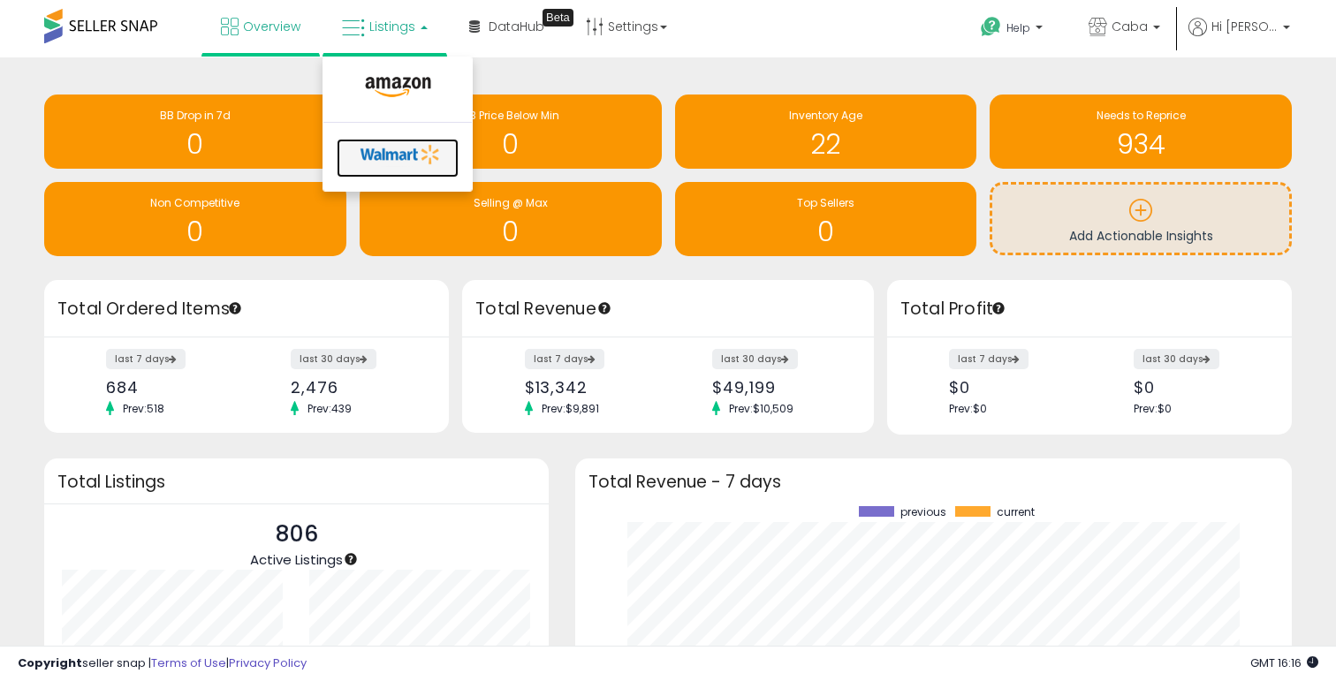
click at [392, 152] on icon at bounding box center [400, 154] width 93 height 26
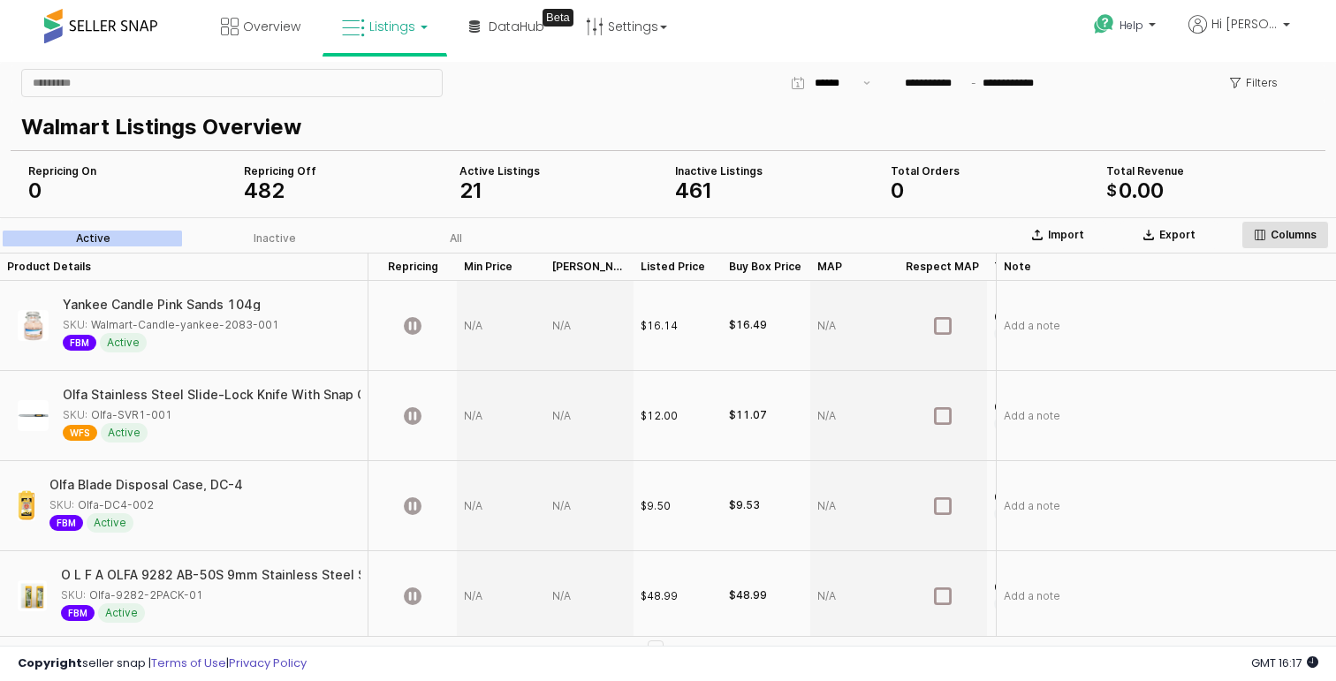
click at [1296, 234] on p "Columns" at bounding box center [1293, 235] width 46 height 14
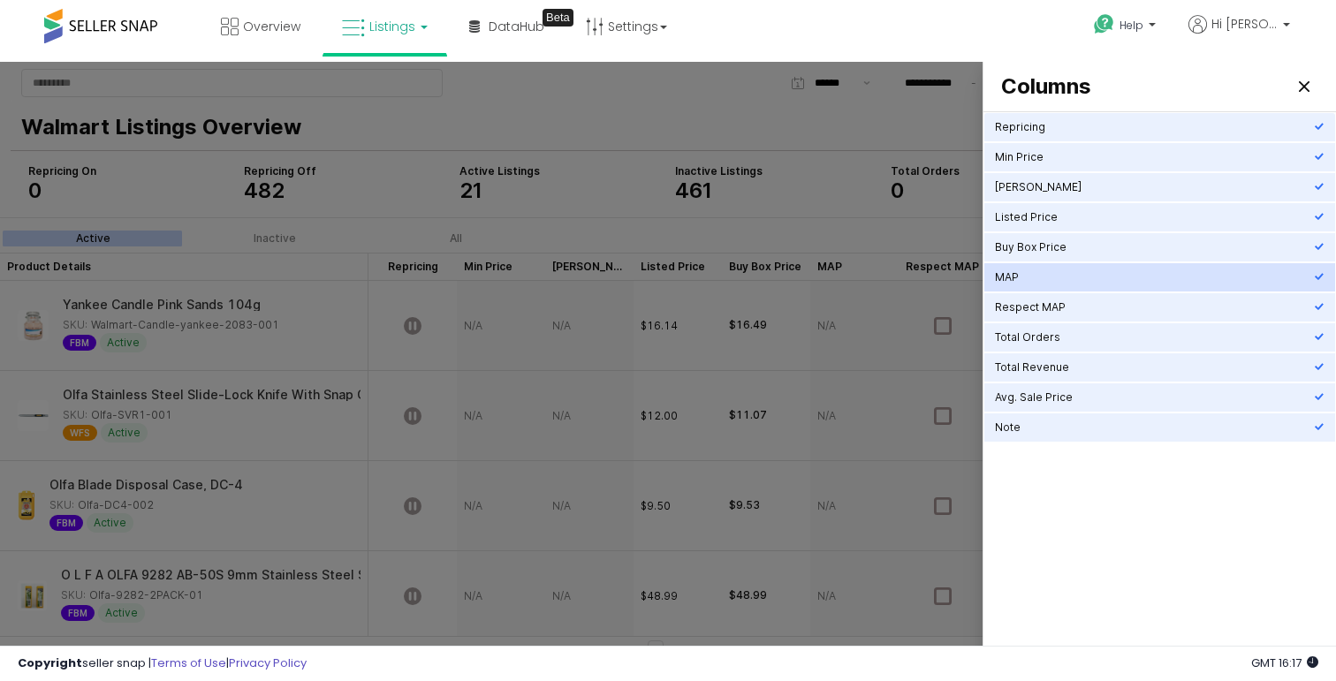
scroll to position [22, 0]
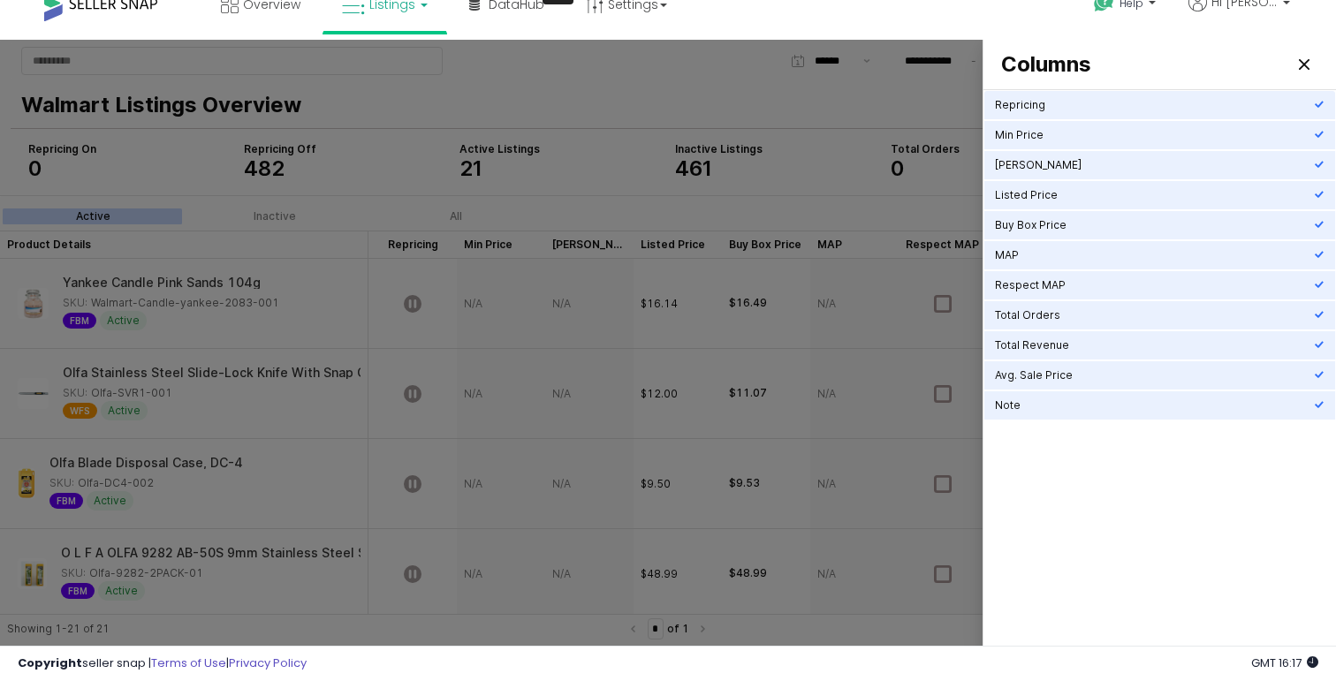
click at [1043, 574] on div "Repricing Min Price Max Price Listed Price Buy Box Price MAP Respect MAP Total …" at bounding box center [1159, 370] width 351 height 561
click at [837, 99] on div at bounding box center [668, 346] width 1336 height 613
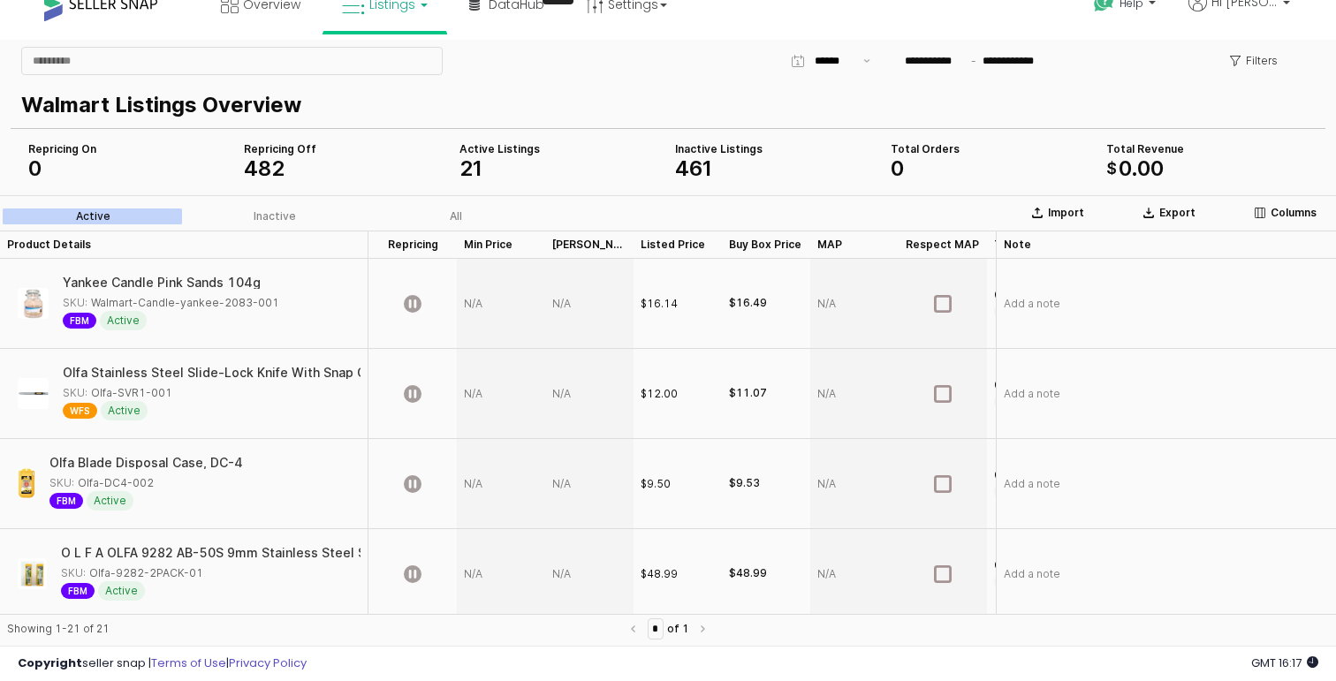
scroll to position [0, 0]
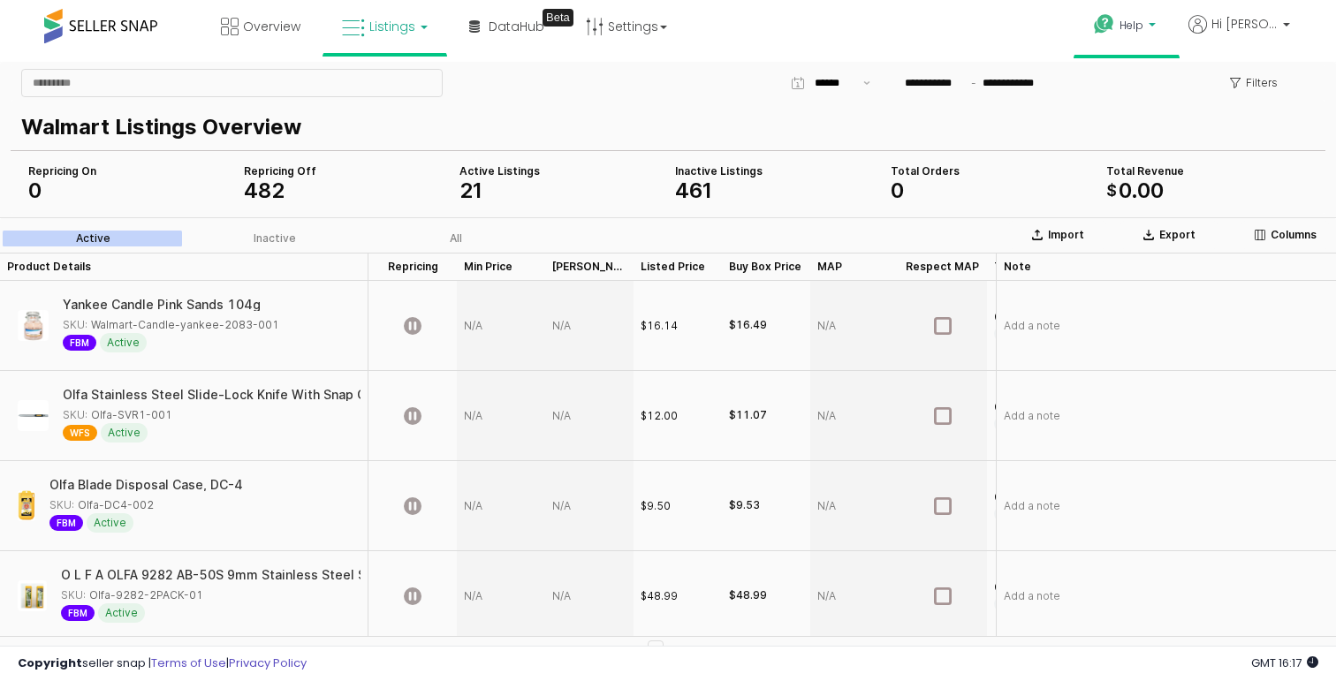
click at [1124, 35] on p "Help" at bounding box center [1126, 27] width 67 height 19
click at [695, 102] on div "Walmart Listings Overview" at bounding box center [668, 125] width 1314 height 49
click at [1136, 92] on link "Contact Support" at bounding box center [1143, 91] width 95 height 17
